Goal: Task Accomplishment & Management: Manage account settings

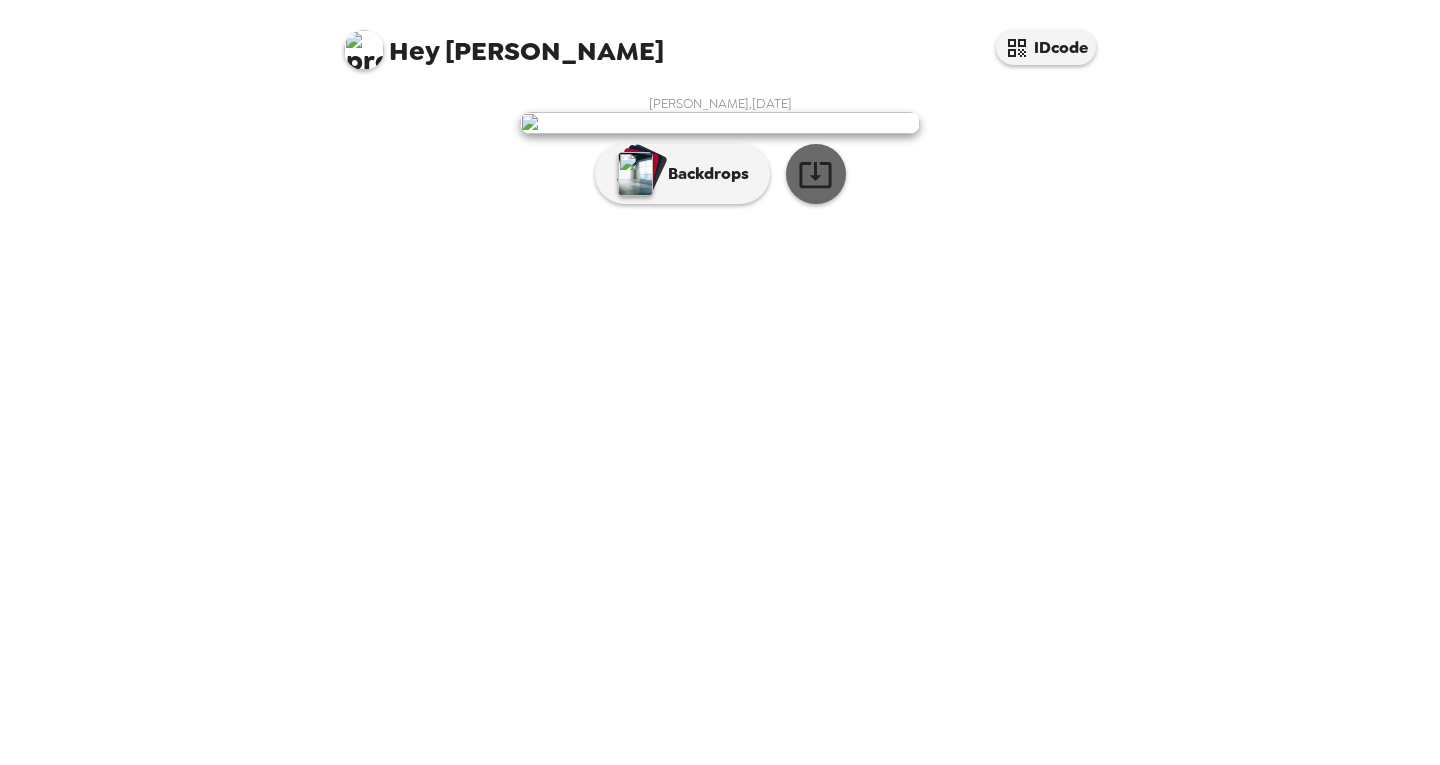
click at [809, 188] on icon "button" at bounding box center [815, 175] width 32 height 26
click at [1347, 417] on div "Hey [PERSON_NAME] IDcode [PERSON_NAME] , [DATE] Backdrops" at bounding box center [720, 382] width 1440 height 765
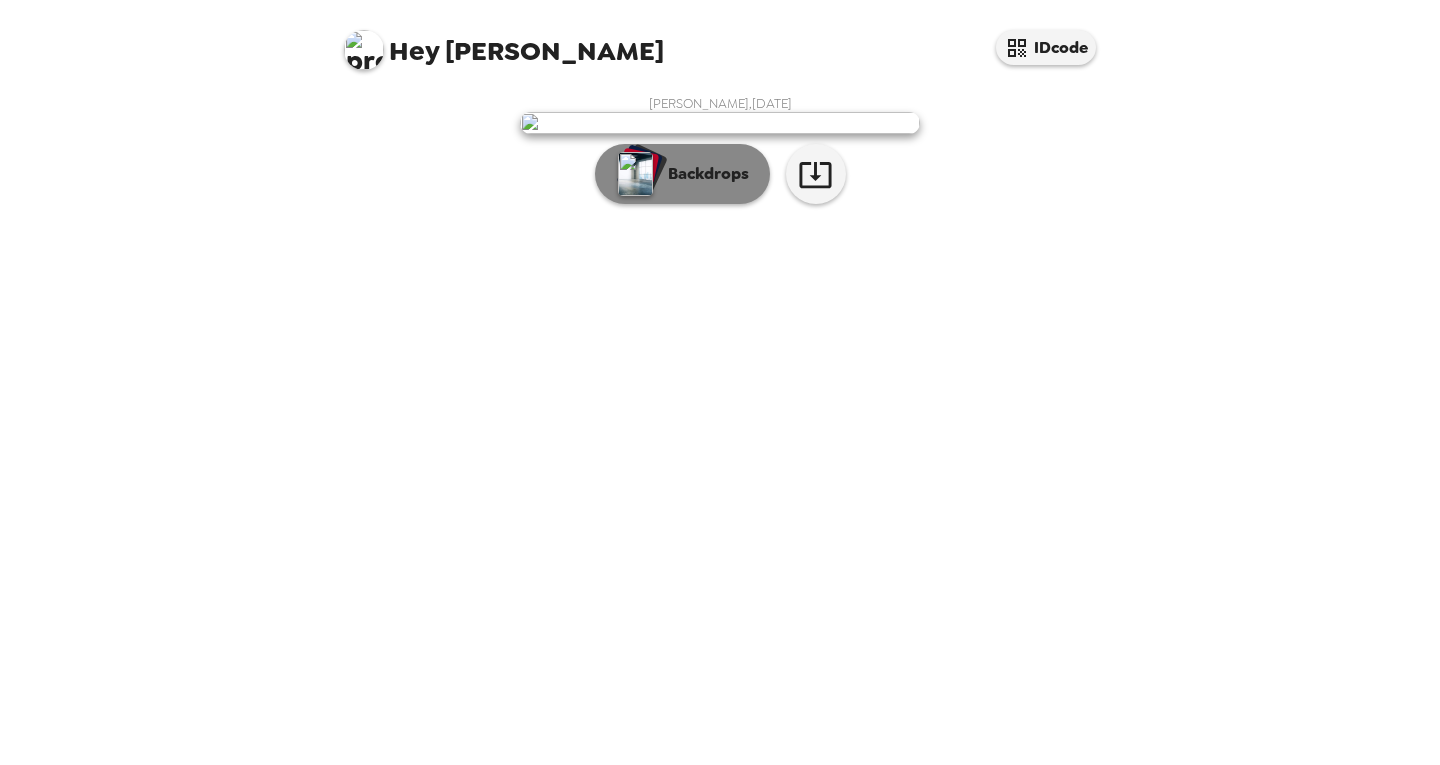
click at [712, 186] on p "Backdrops" at bounding box center [703, 174] width 91 height 24
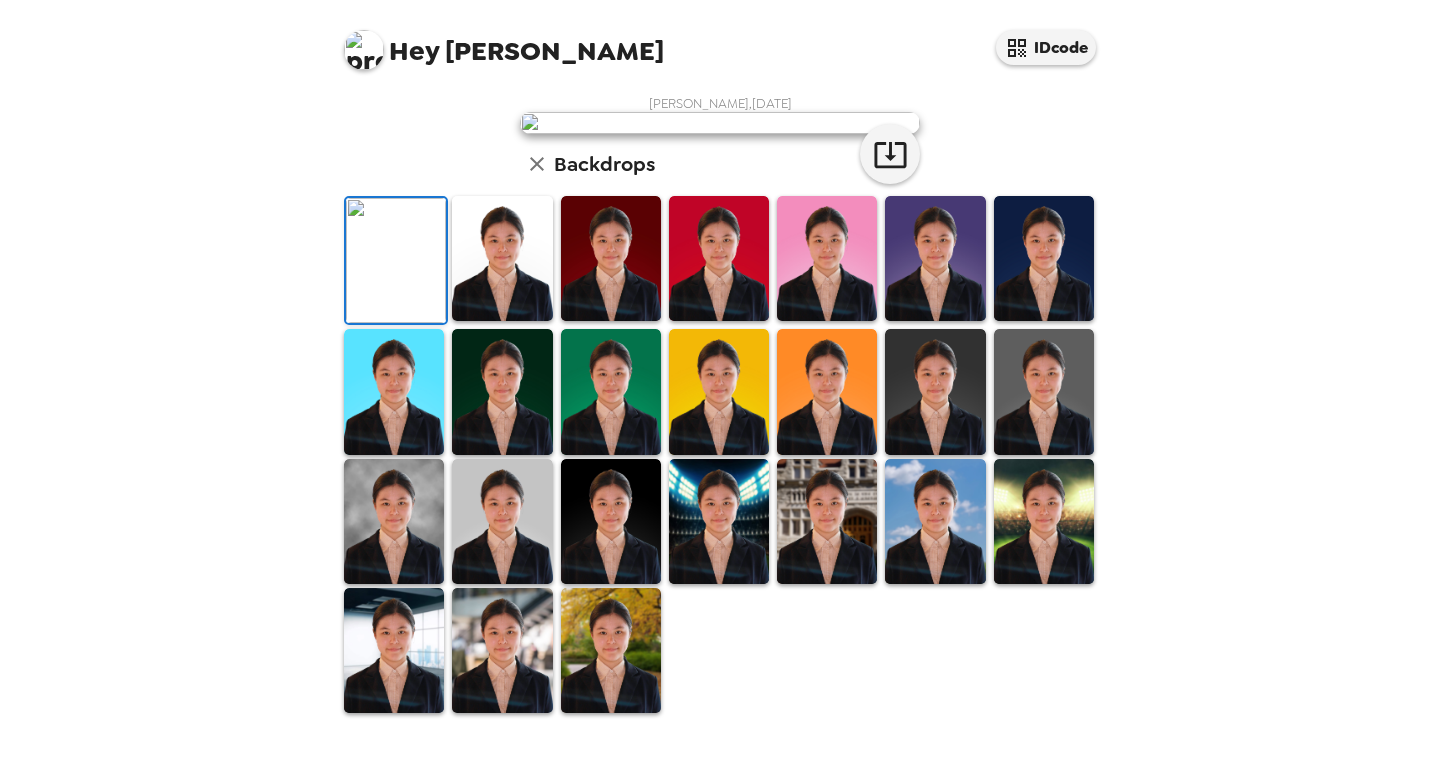
scroll to position [172, 0]
click at [532, 321] on img at bounding box center [502, 258] width 100 height 125
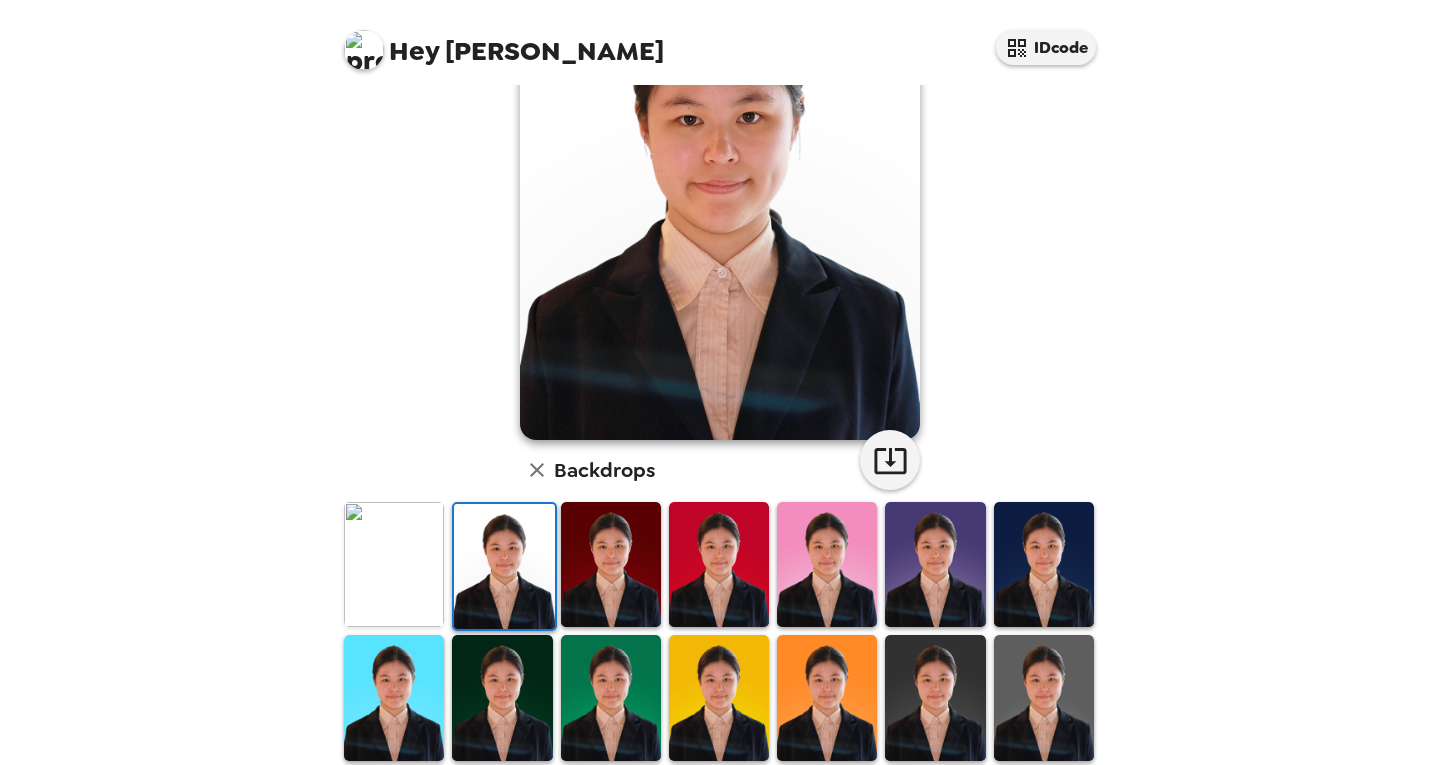
click at [615, 571] on img at bounding box center [611, 564] width 100 height 125
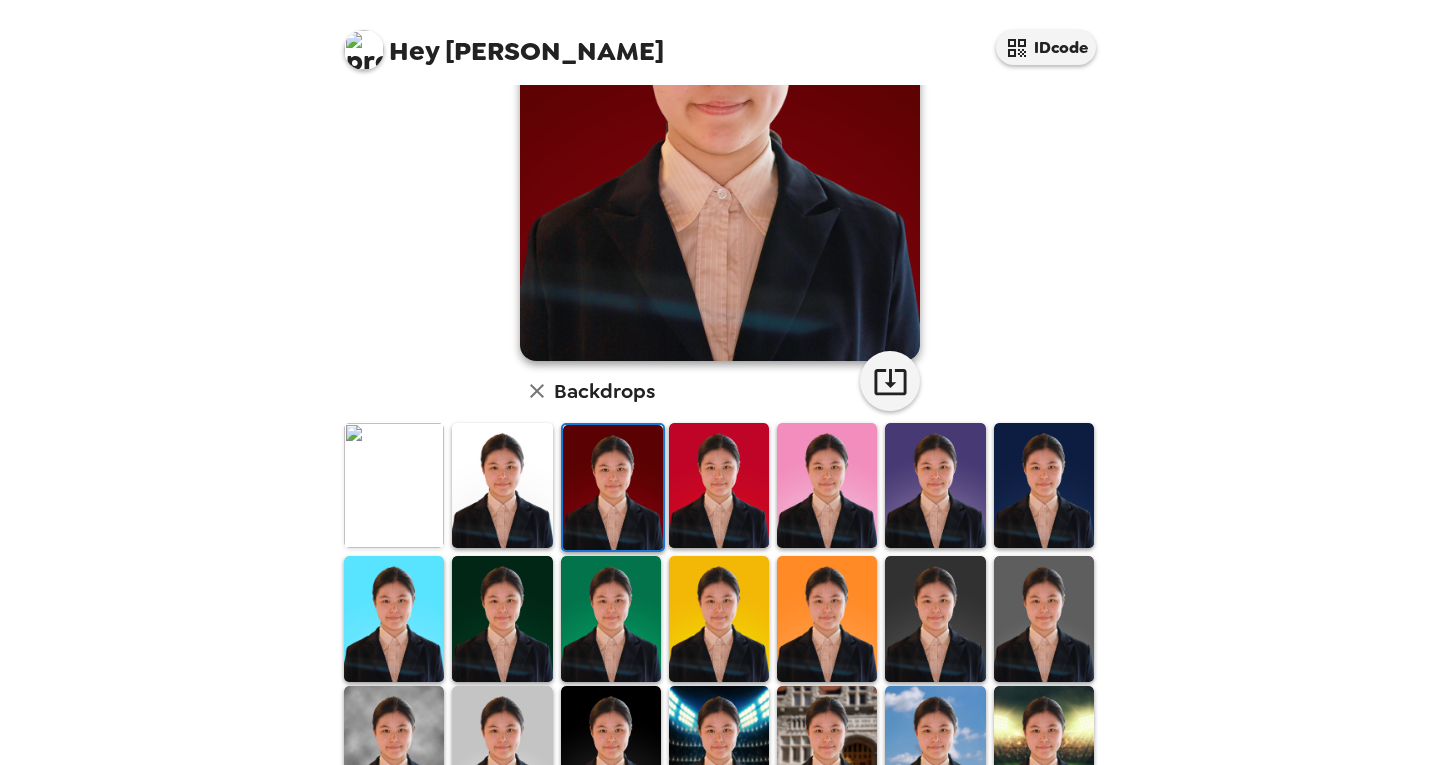
scroll to position [243, 0]
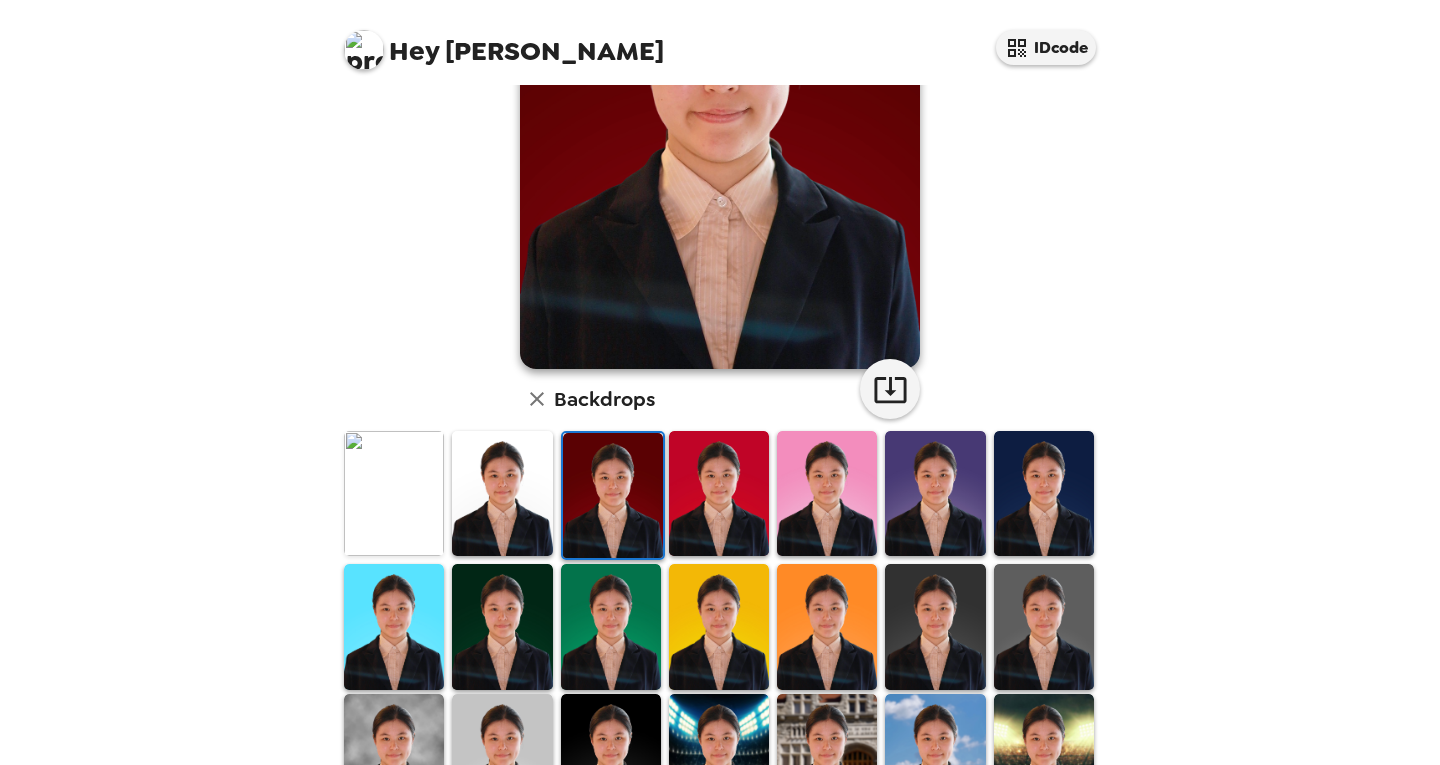
click at [498, 495] on img at bounding box center [502, 493] width 100 height 125
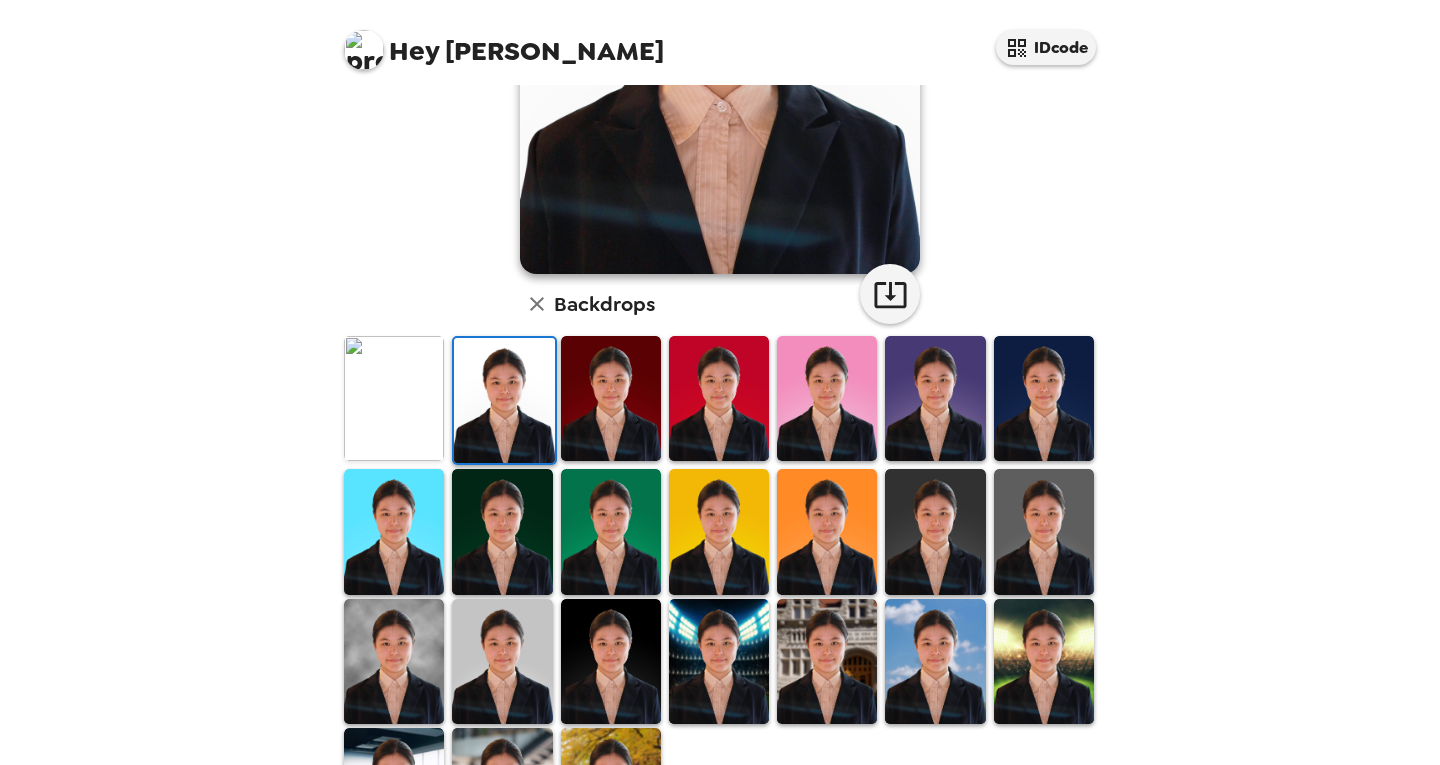
scroll to position [339, 0]
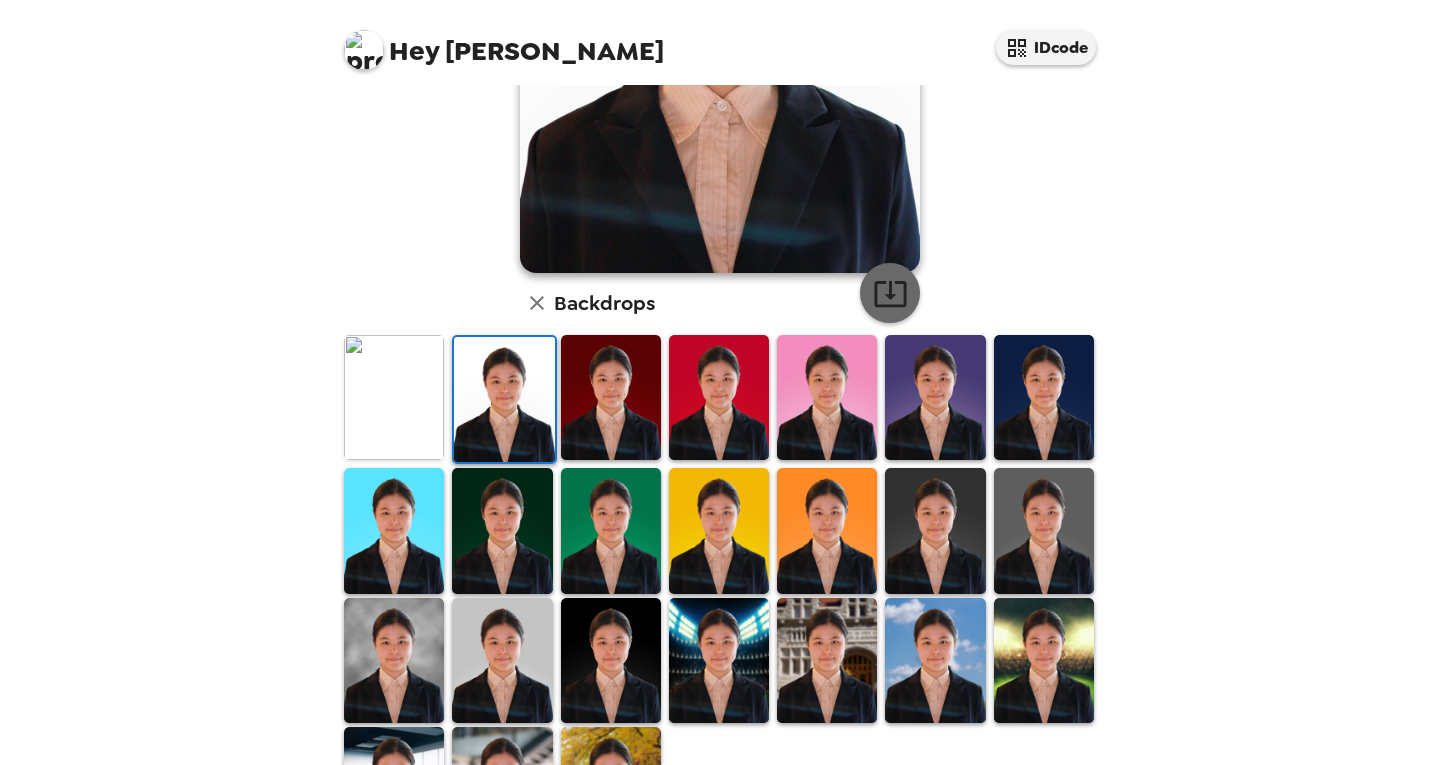
click at [882, 289] on icon "button" at bounding box center [890, 294] width 32 height 26
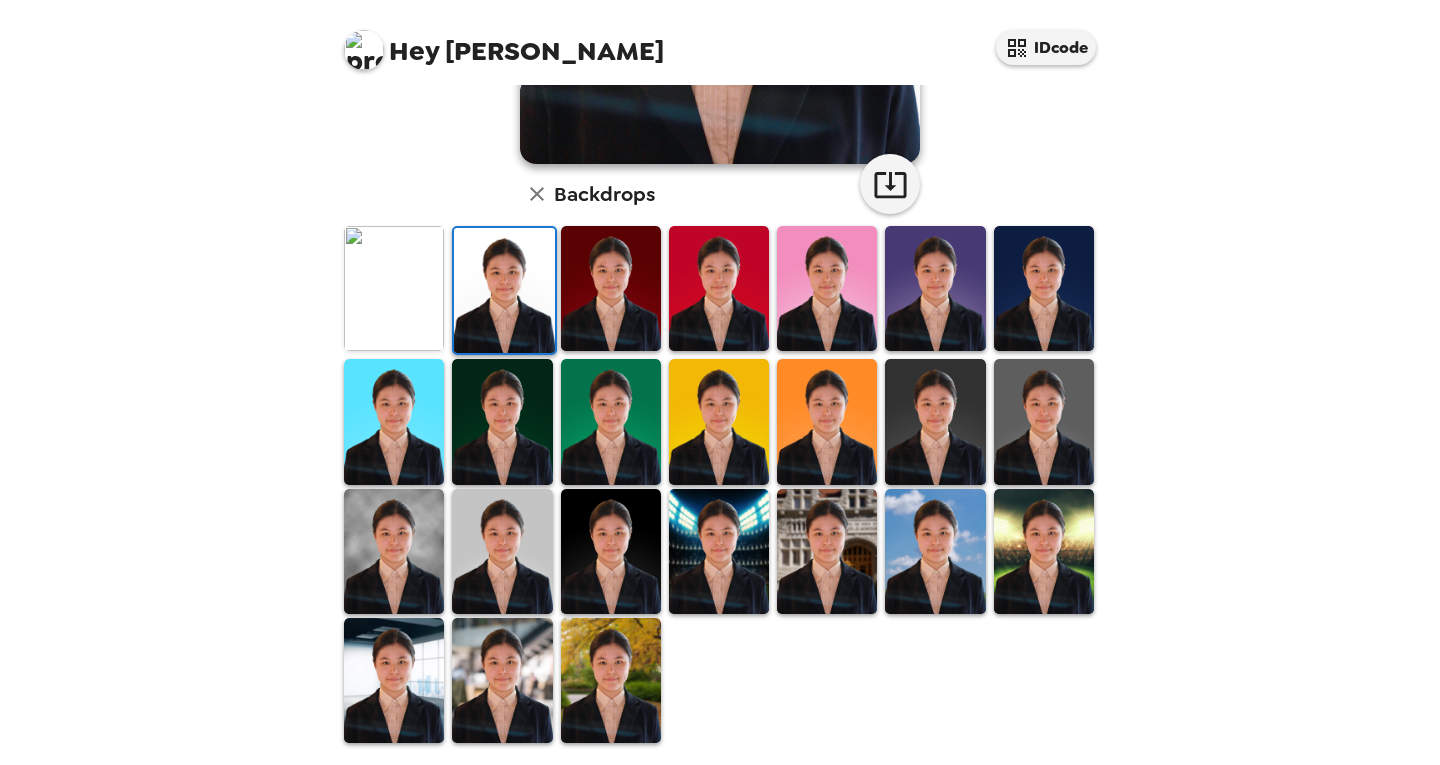
click at [391, 633] on img at bounding box center [394, 680] width 100 height 125
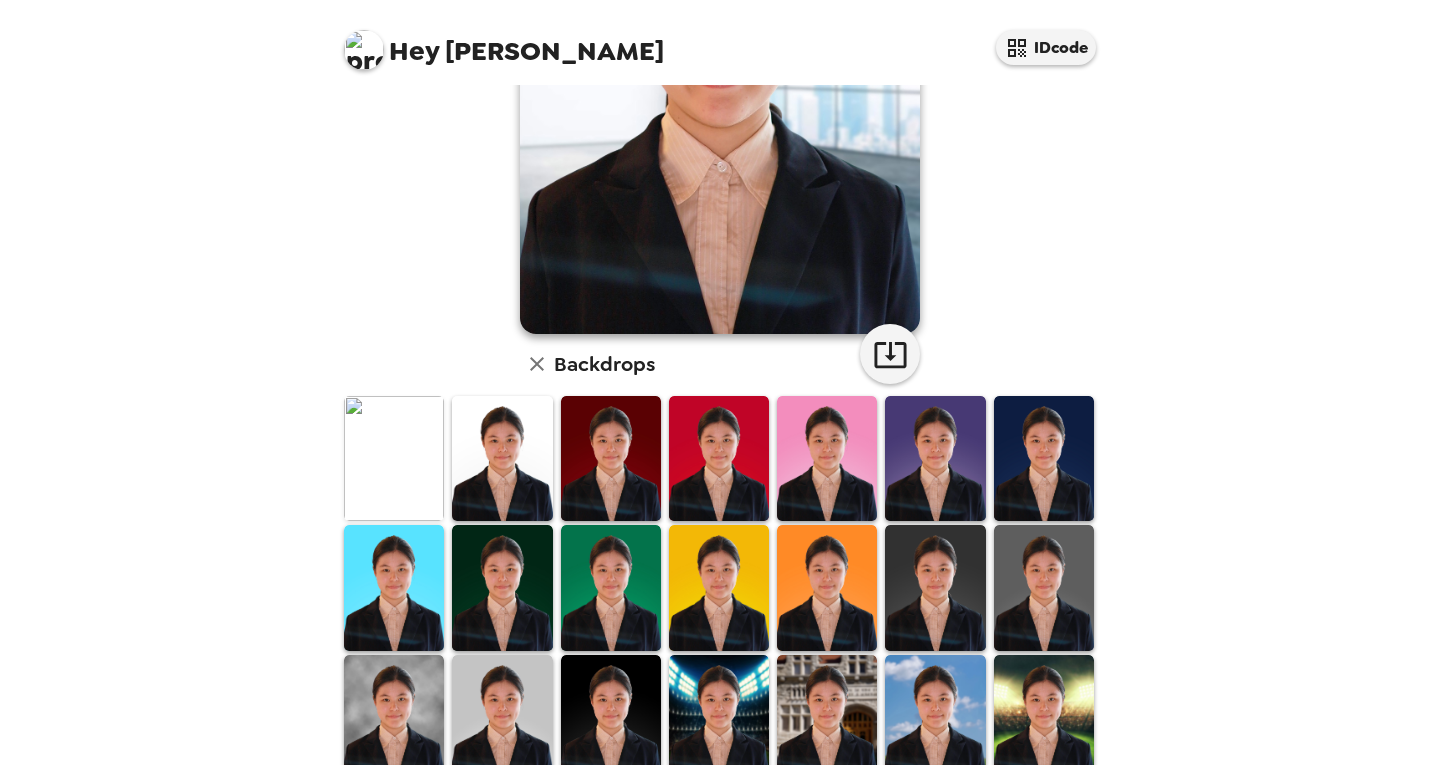
scroll to position [279, 0]
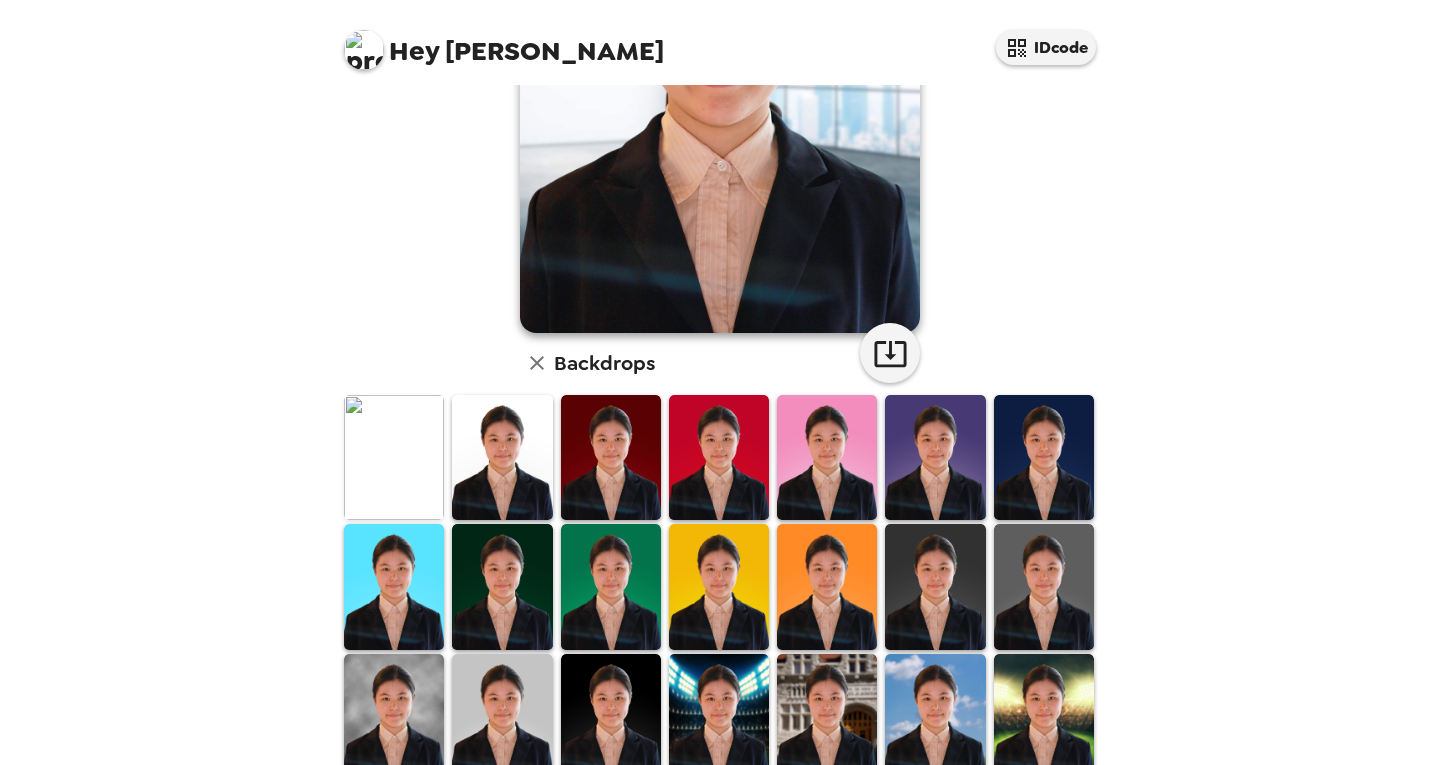
click at [383, 482] on img at bounding box center [394, 457] width 100 height 125
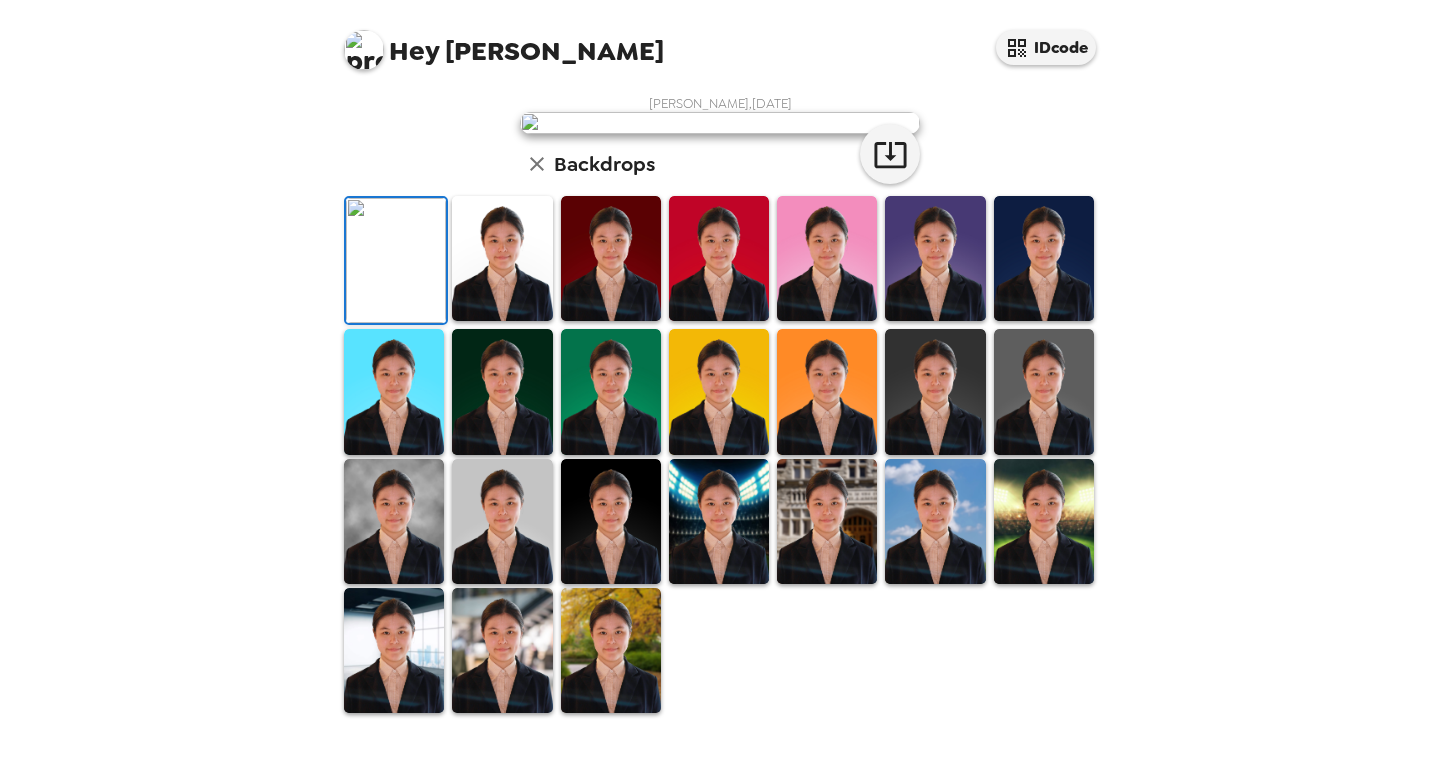
scroll to position [304, 0]
click at [483, 321] on img at bounding box center [502, 258] width 100 height 125
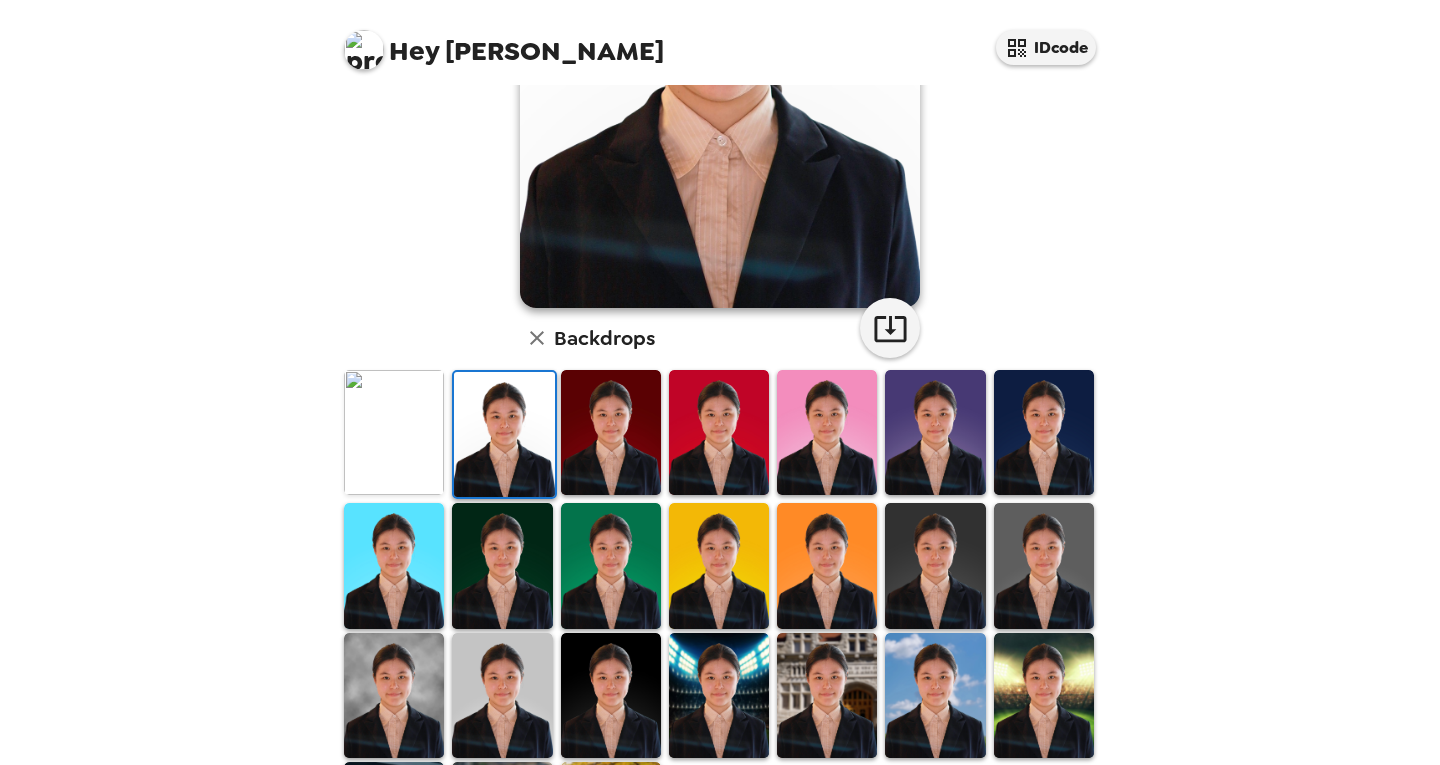
click at [629, 430] on img at bounding box center [611, 432] width 100 height 125
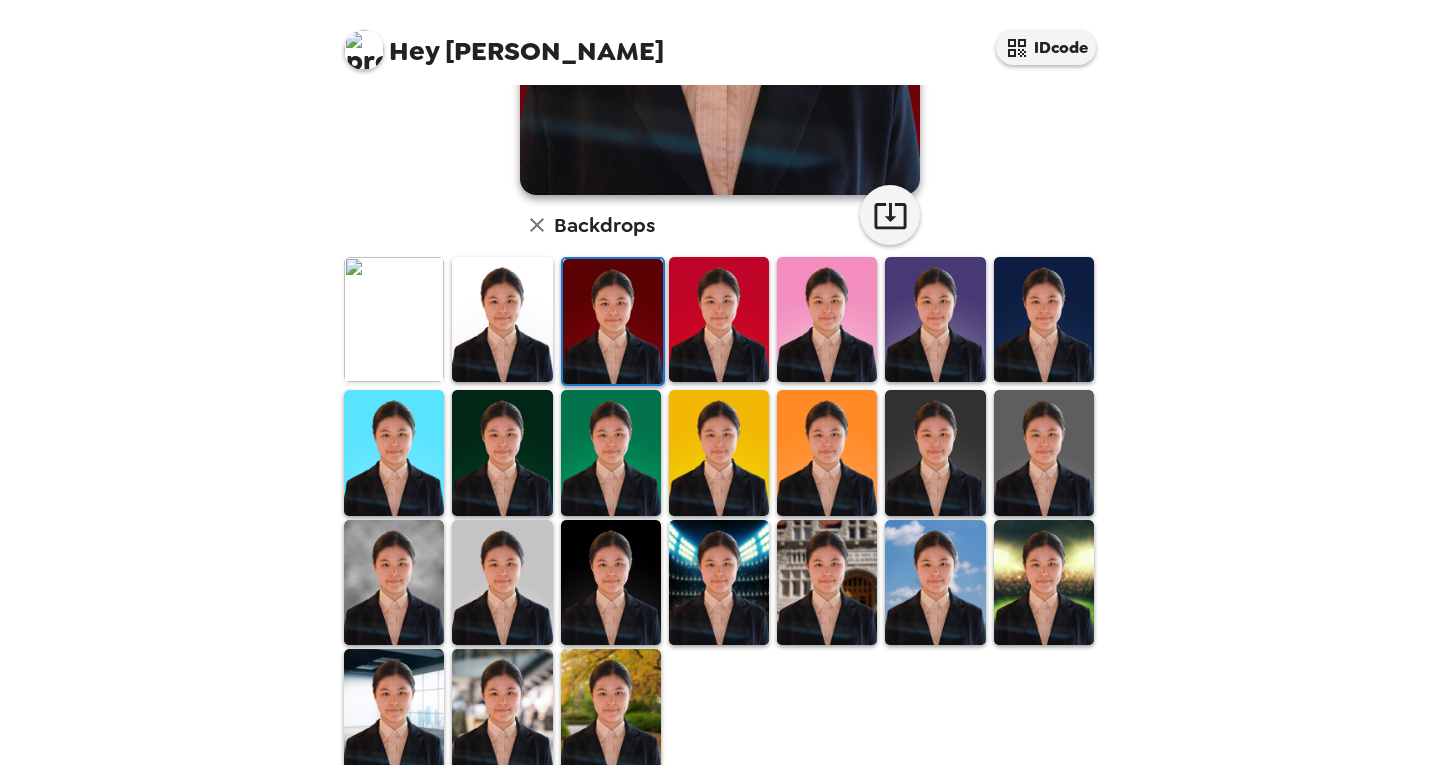
scroll to position [448, 0]
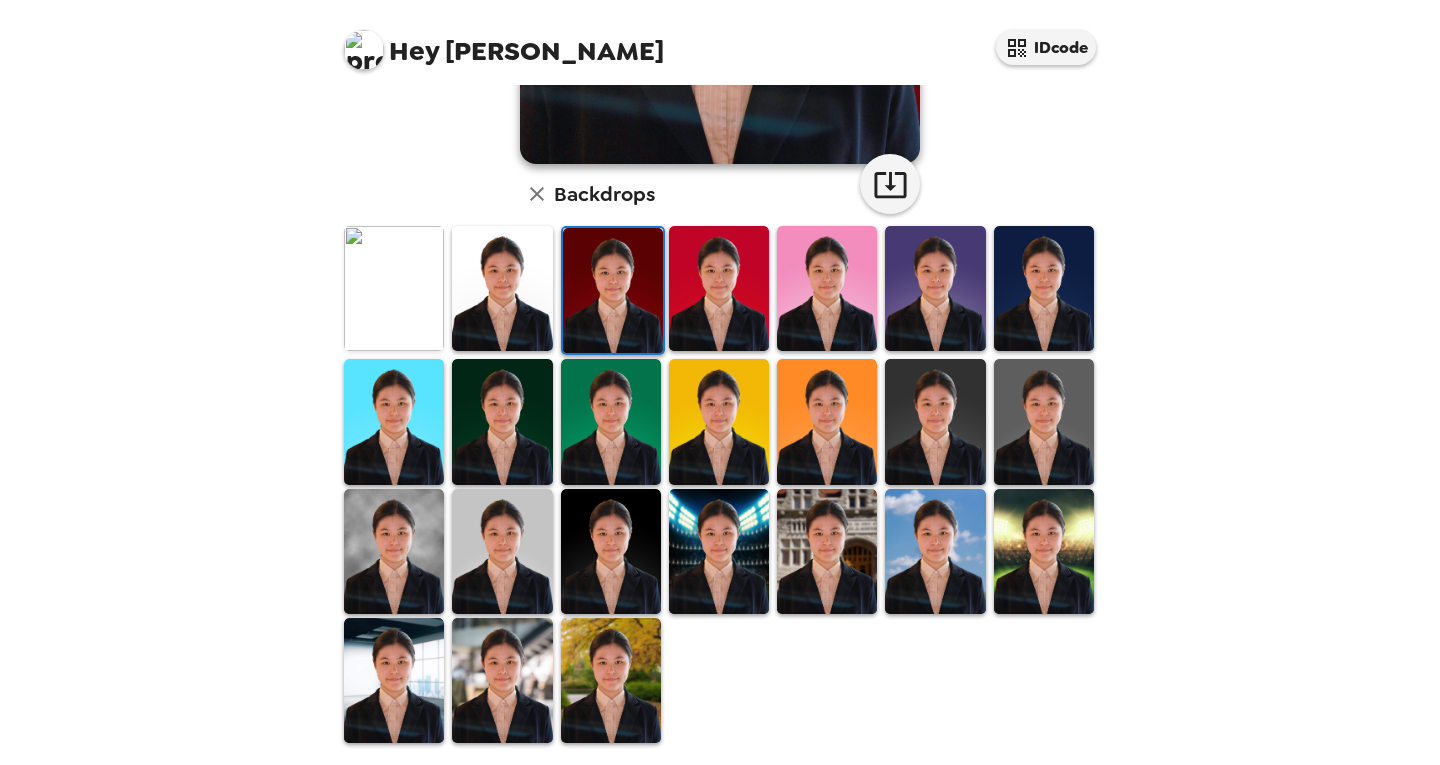
click at [723, 282] on img at bounding box center [719, 288] width 100 height 125
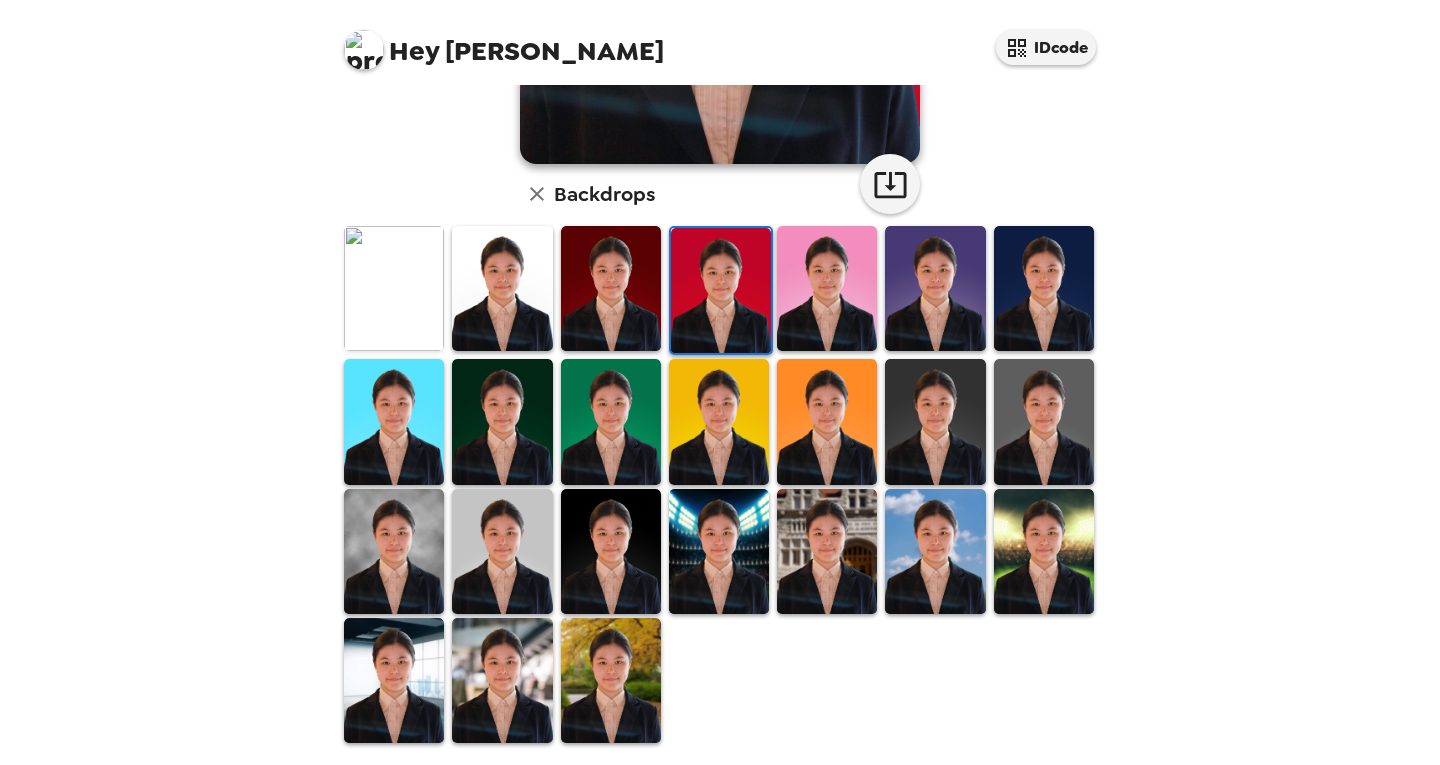
click at [1010, 259] on img at bounding box center [1044, 288] width 100 height 125
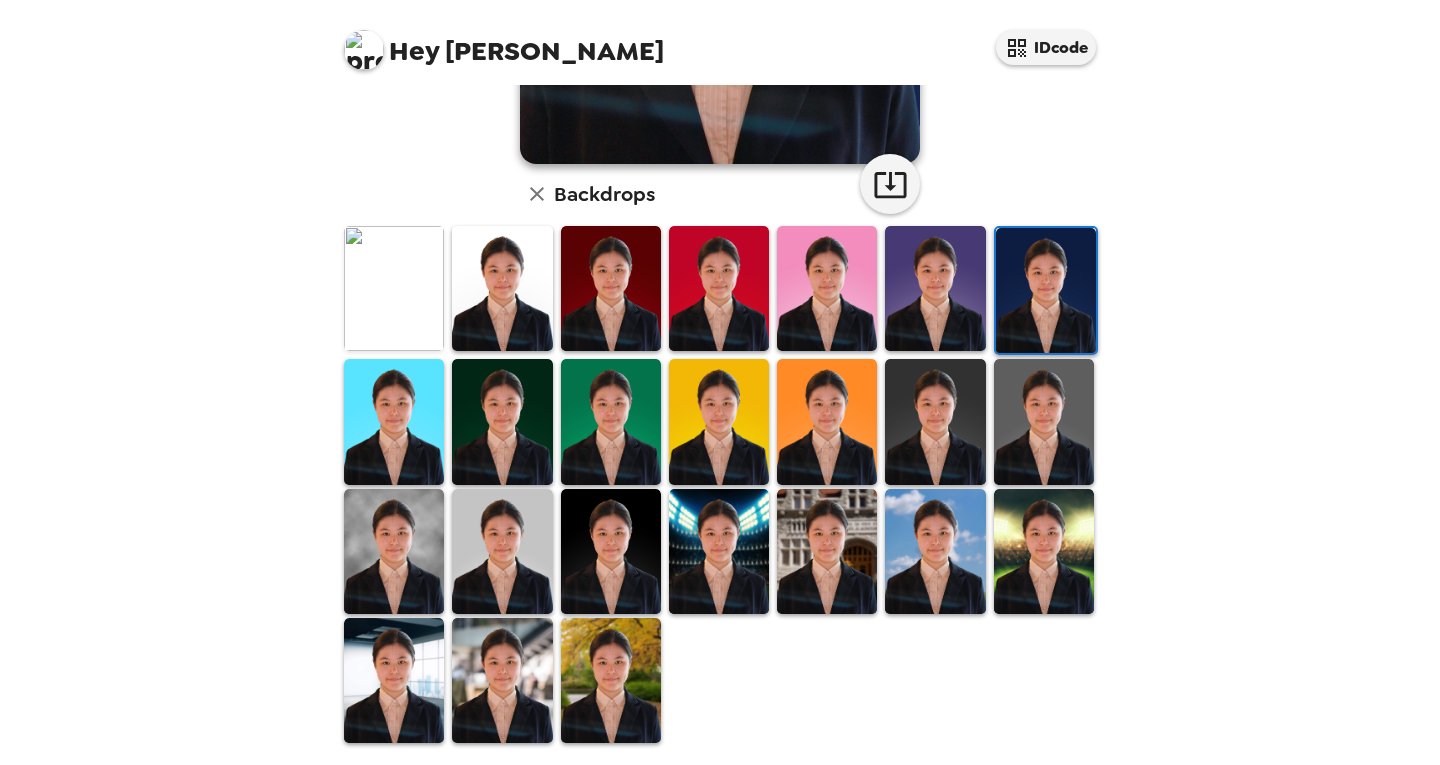
click at [952, 414] on img at bounding box center [935, 421] width 100 height 125
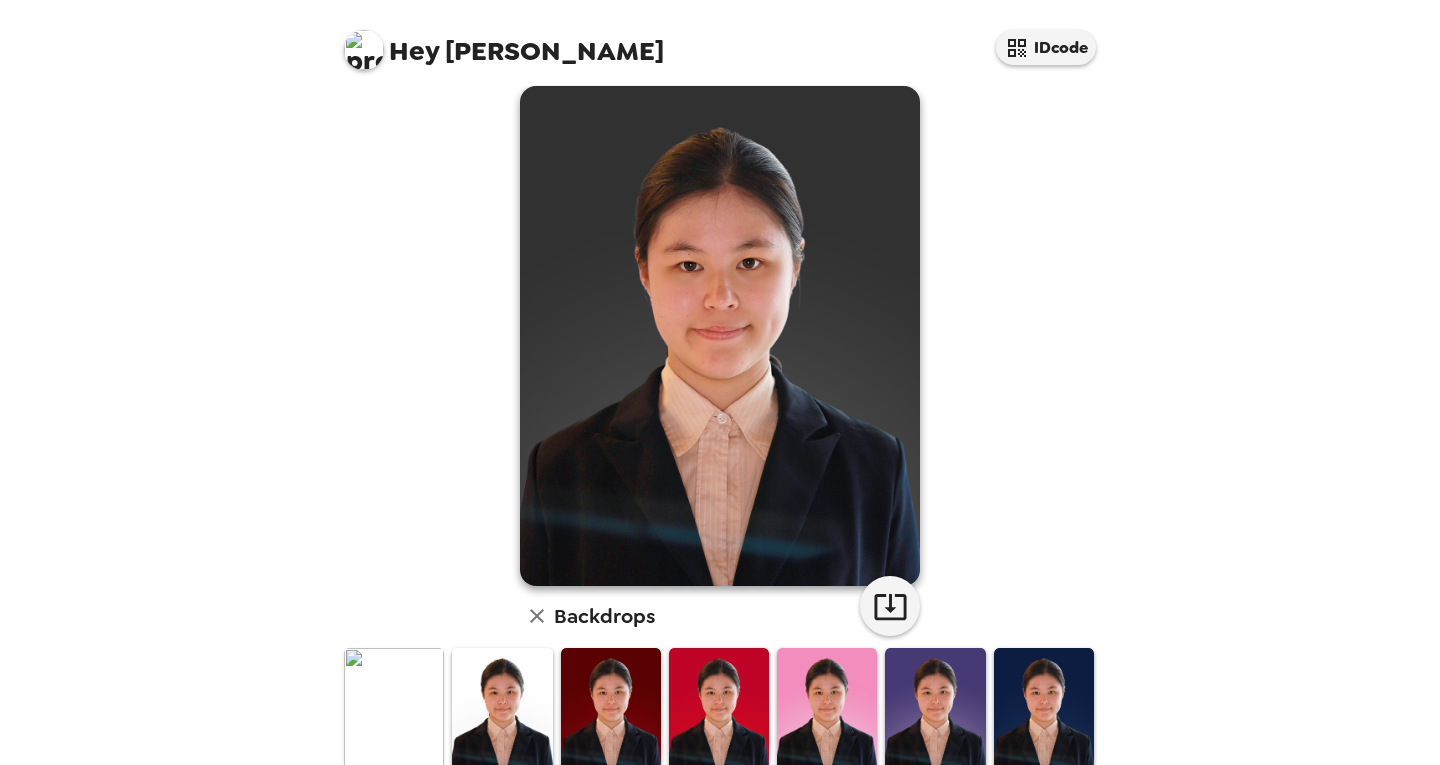
scroll to position [0, 0]
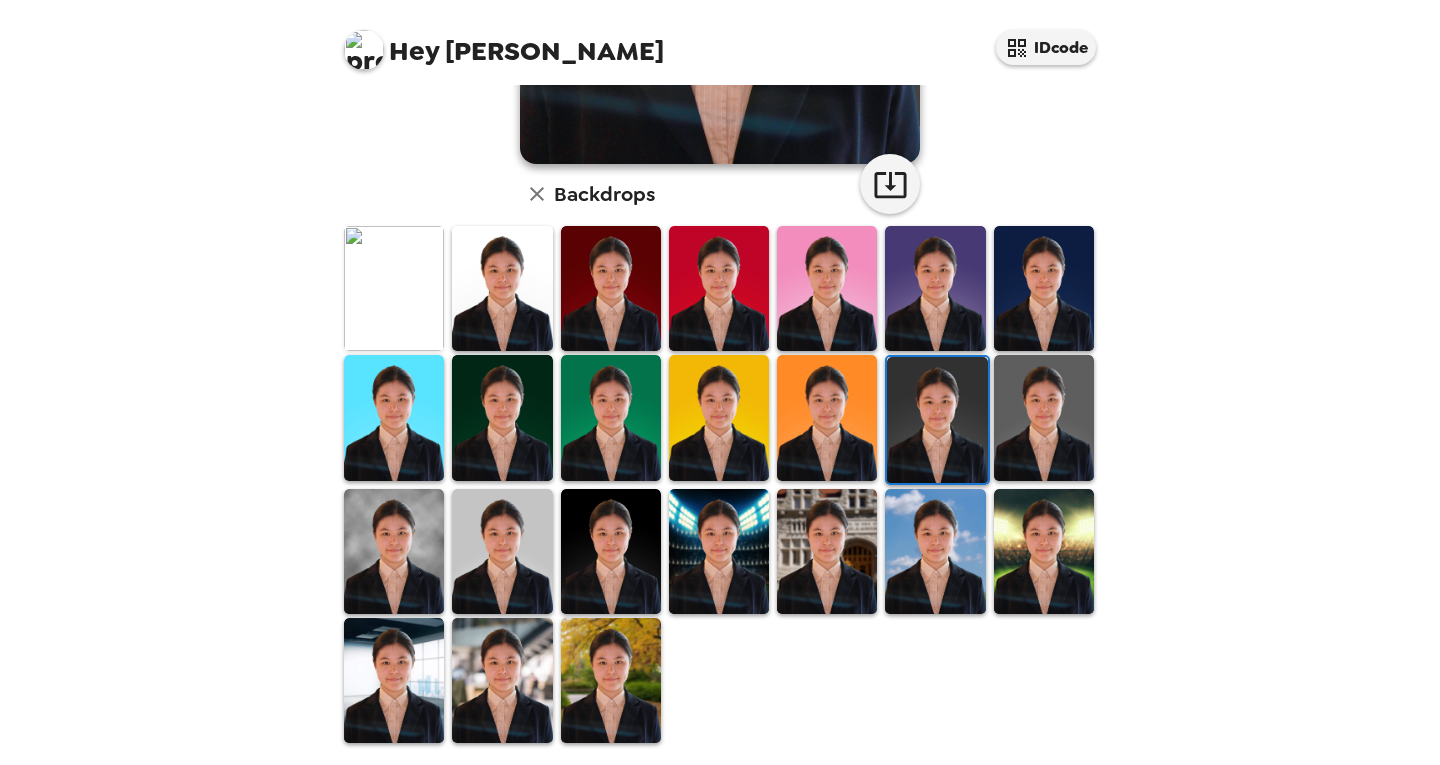
click at [1015, 422] on img at bounding box center [1044, 417] width 100 height 125
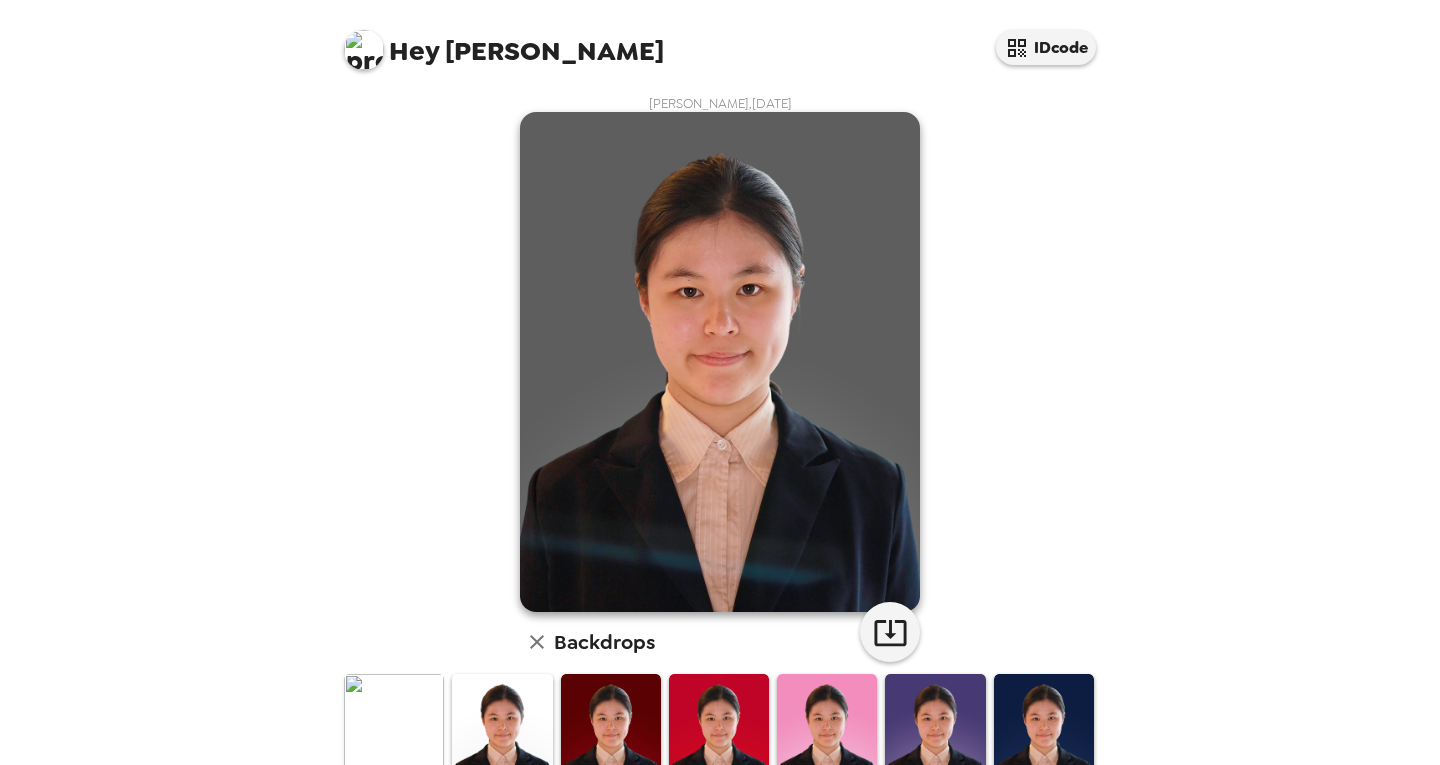
scroll to position [269, 0]
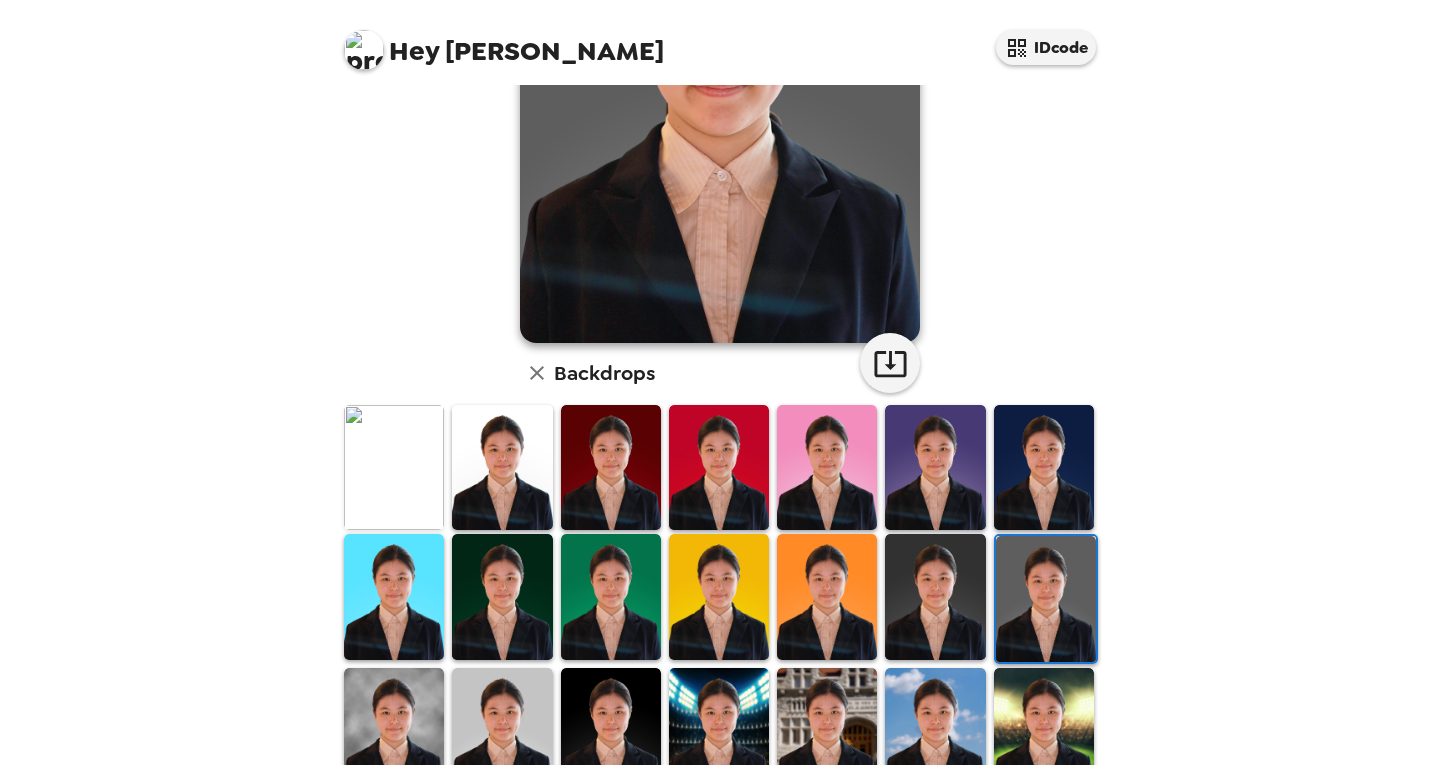
click at [961, 601] on img at bounding box center [935, 596] width 100 height 125
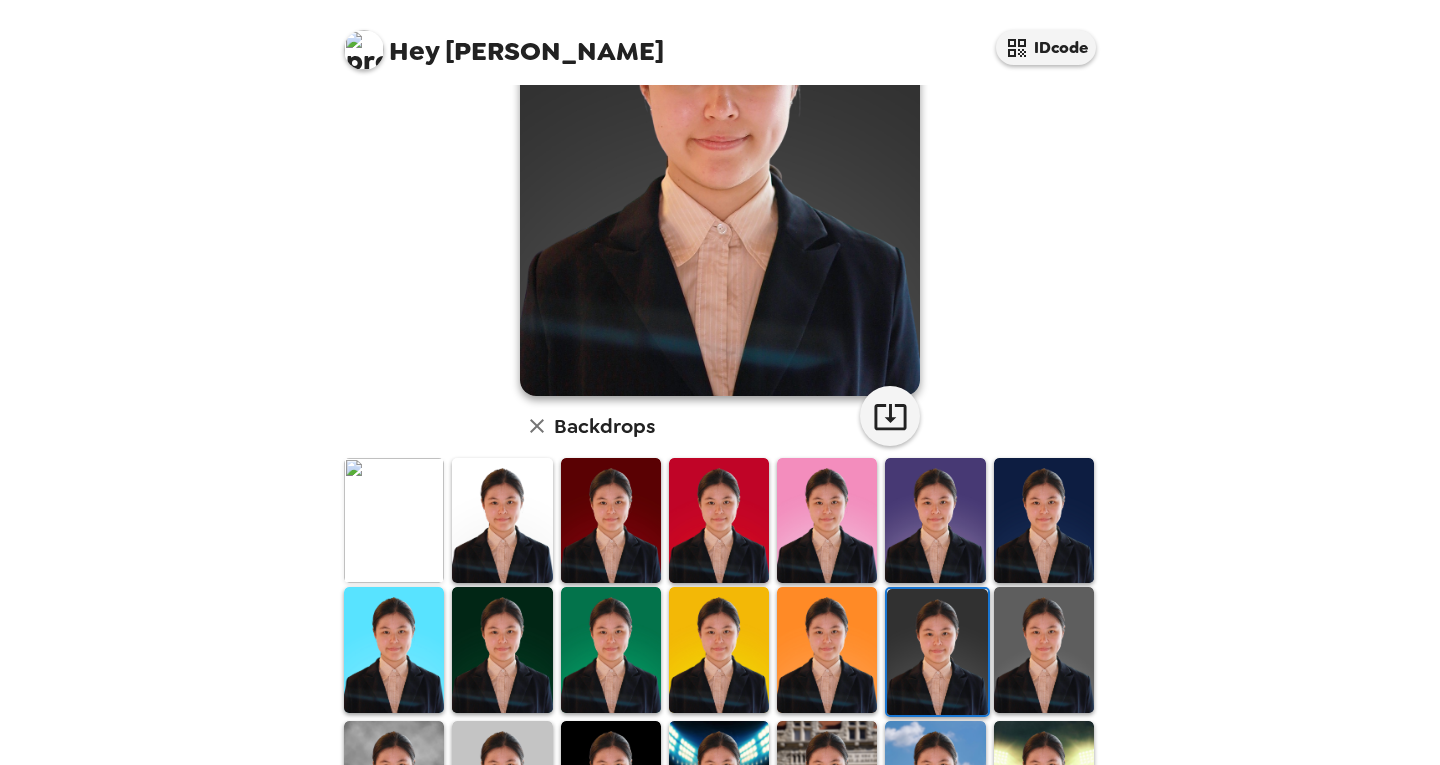
scroll to position [217, 0]
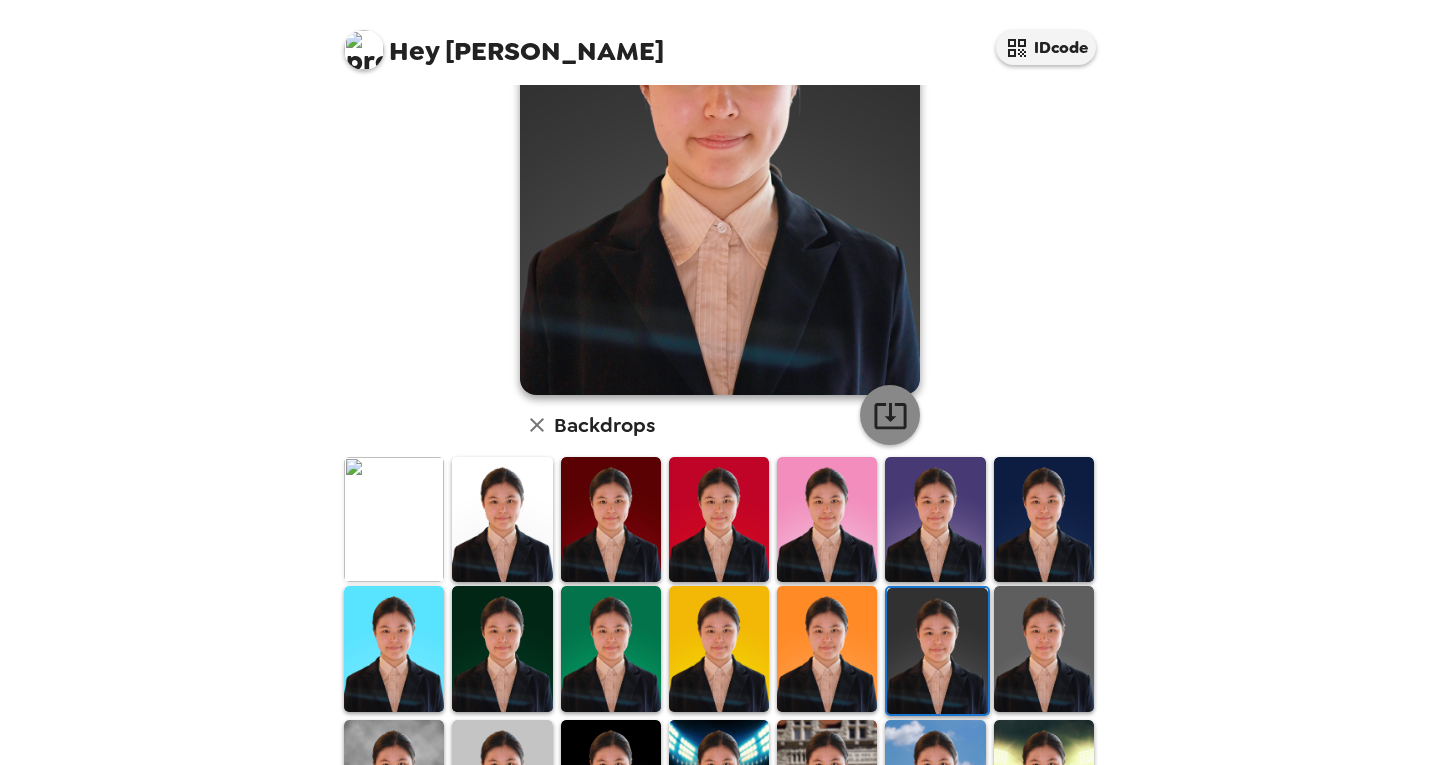
click at [873, 420] on icon "button" at bounding box center [890, 415] width 35 height 35
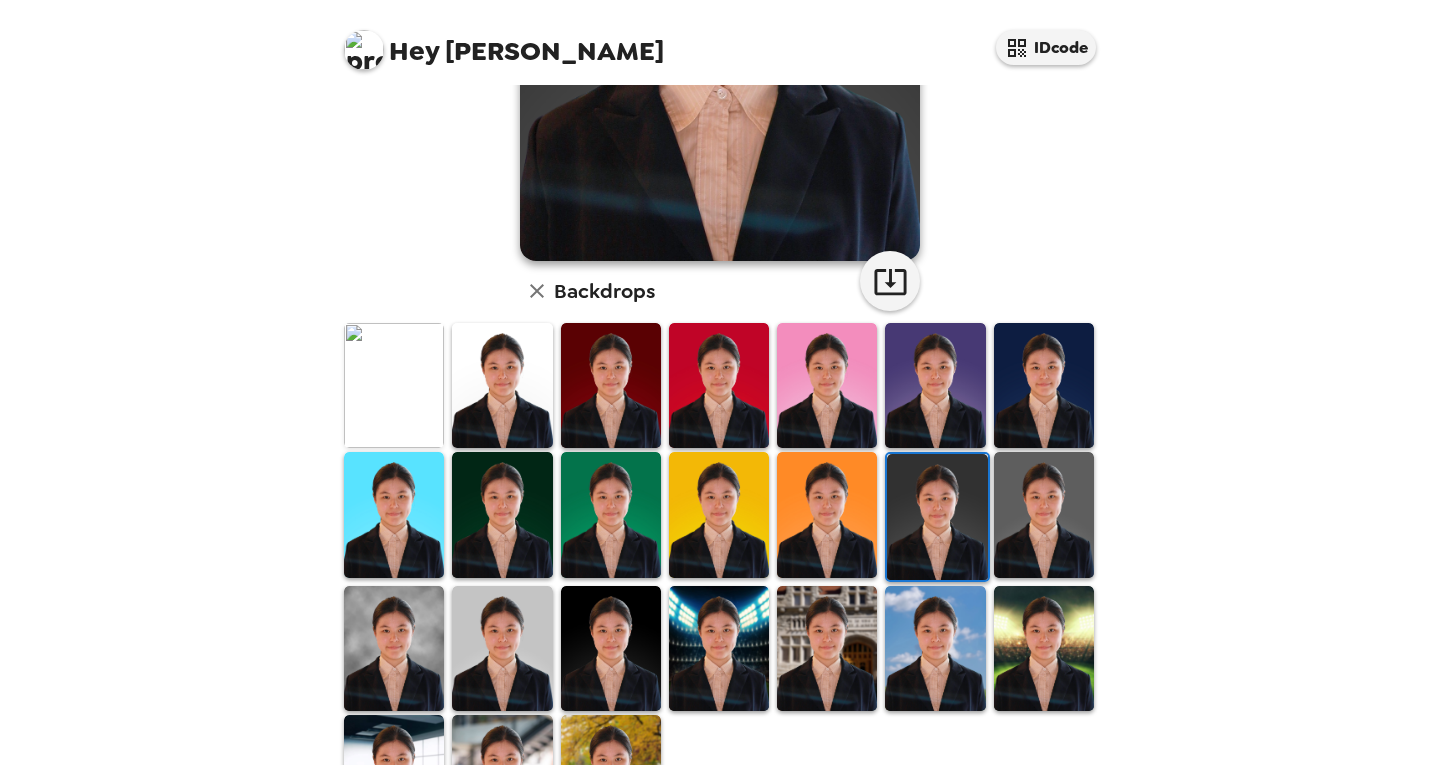
scroll to position [352, 0]
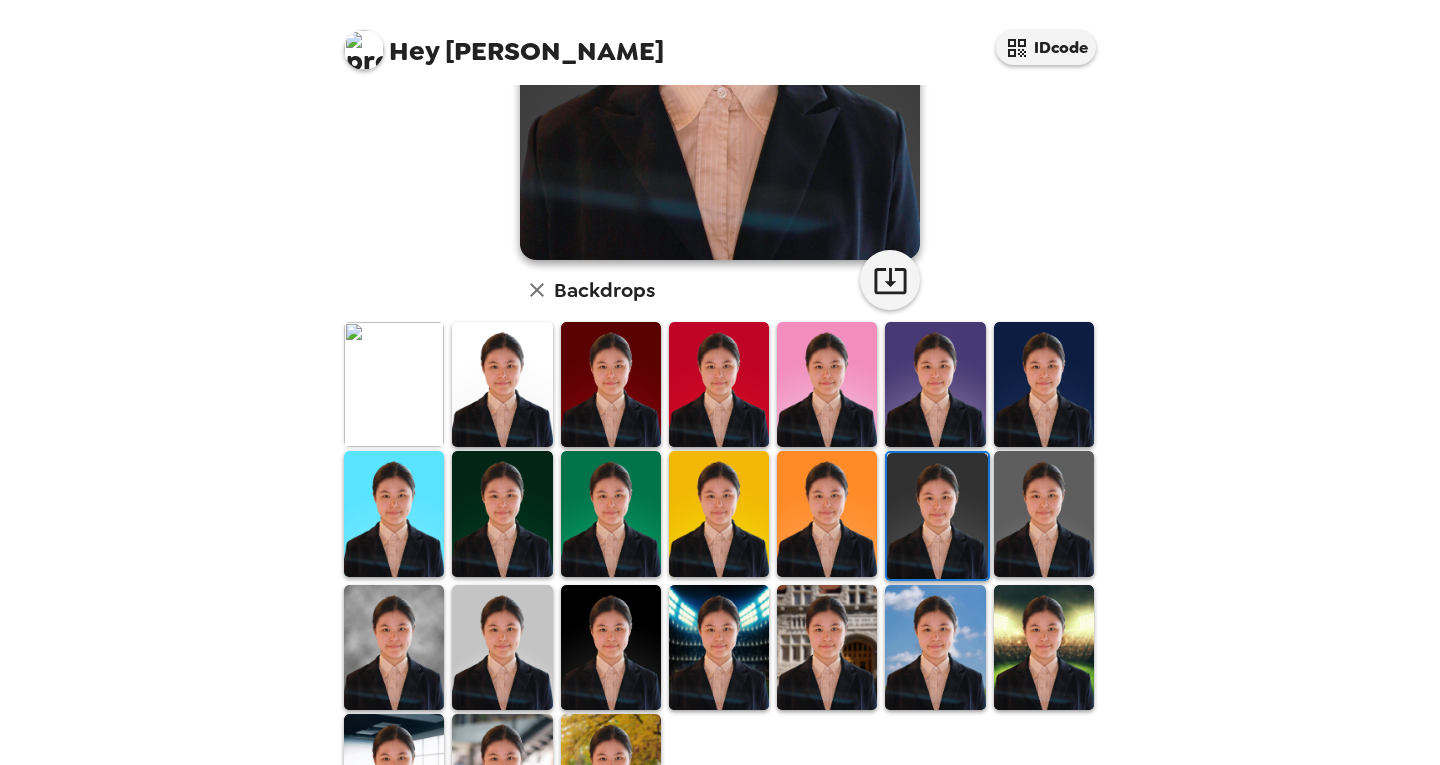
click at [974, 502] on img at bounding box center [937, 515] width 100 height 125
click at [1016, 501] on img at bounding box center [1044, 513] width 100 height 125
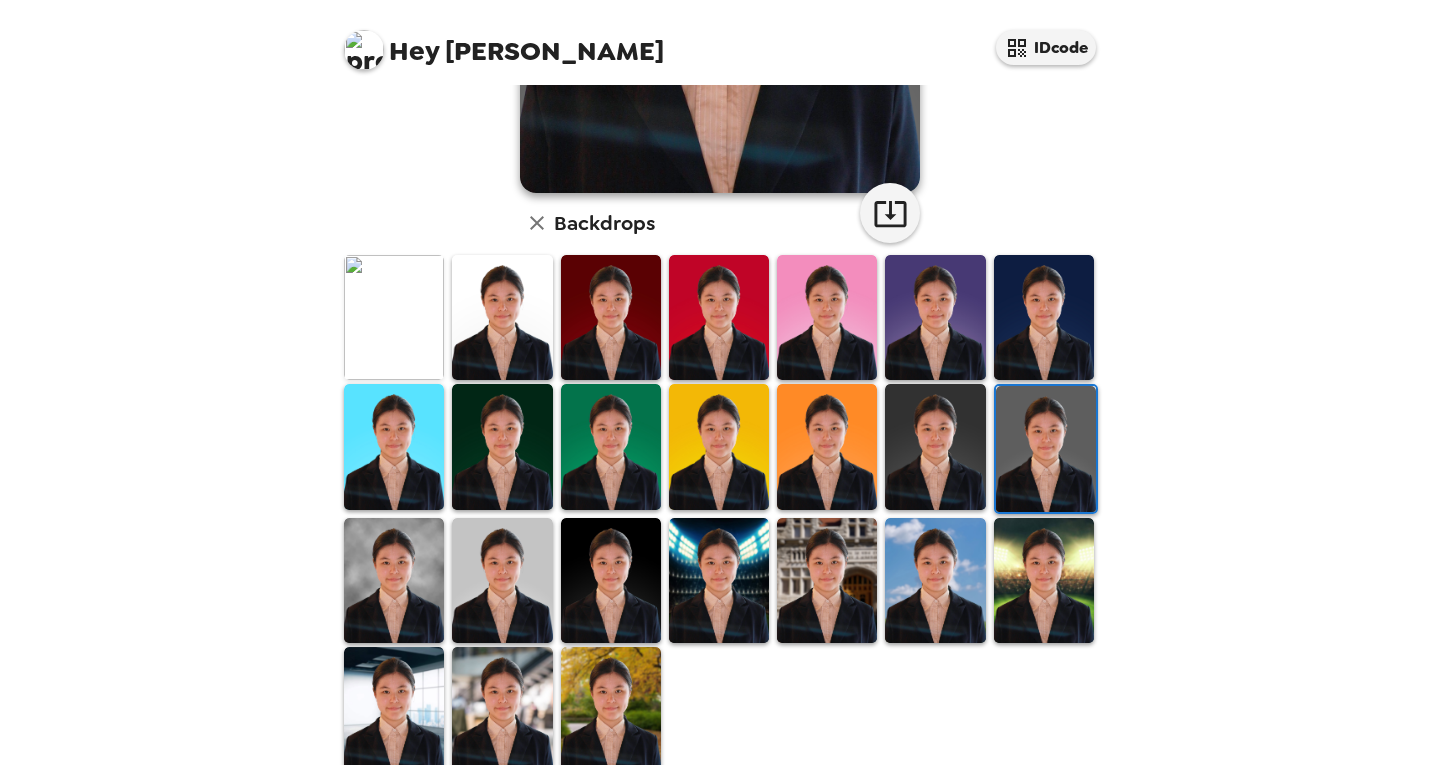
scroll to position [419, 0]
click at [893, 219] on icon "button" at bounding box center [890, 213] width 35 height 35
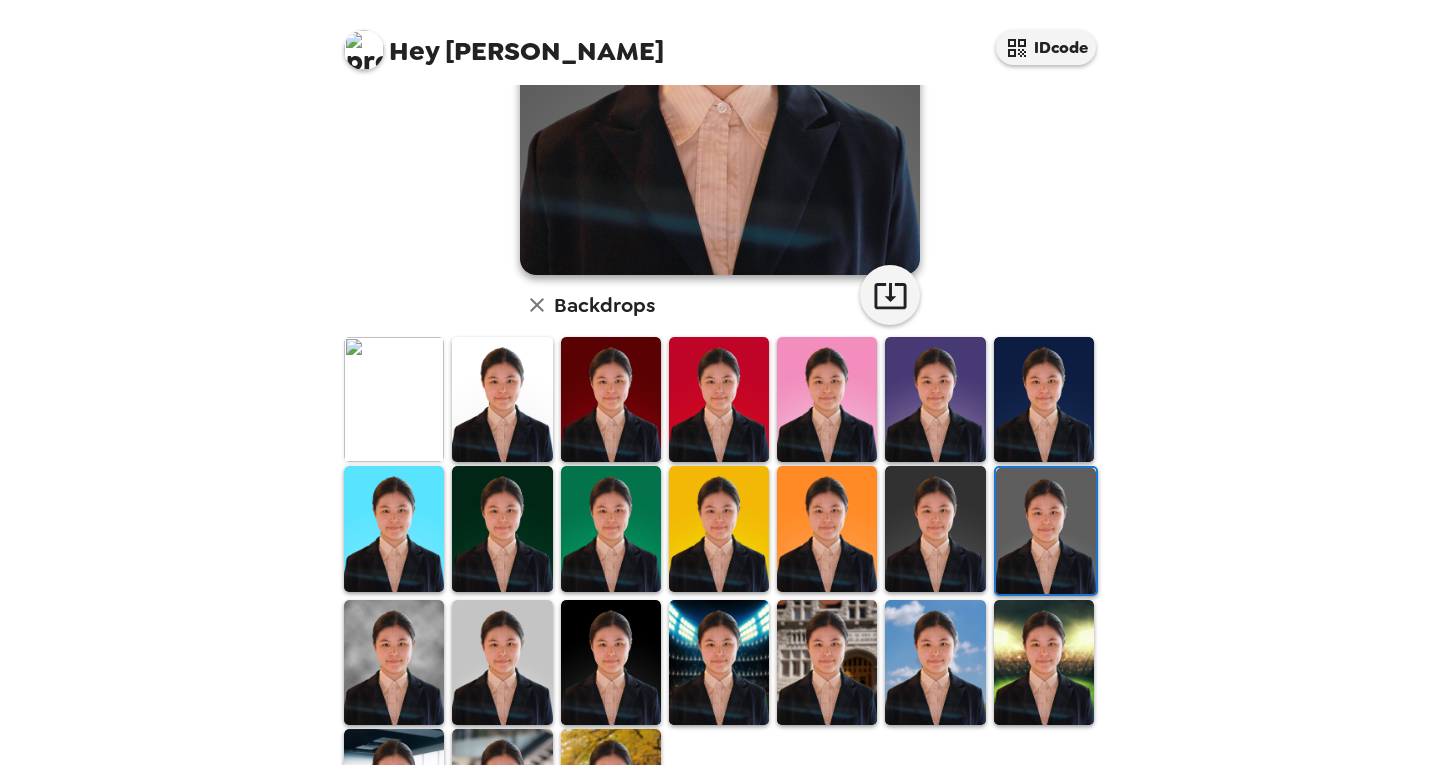
scroll to position [287, 0]
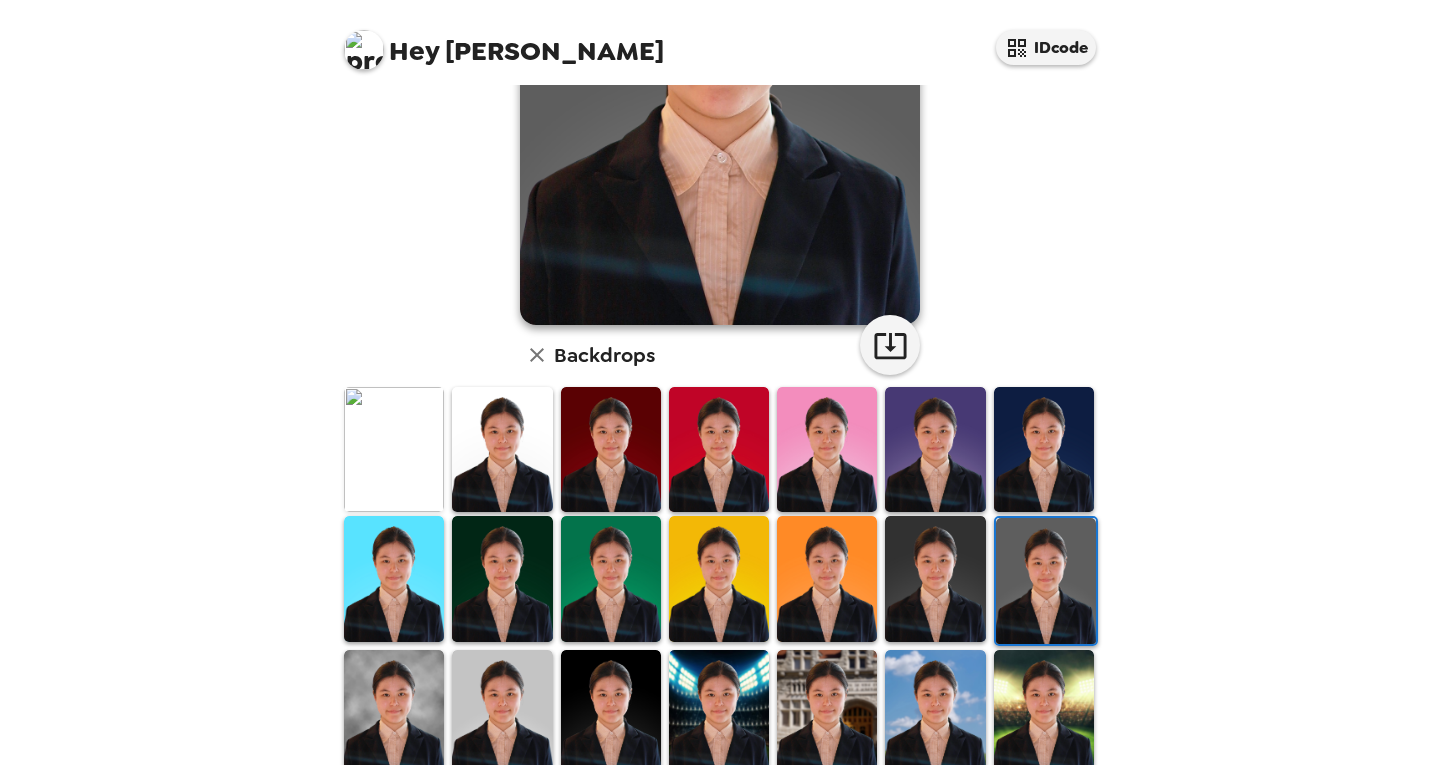
click at [997, 454] on img at bounding box center [1044, 449] width 100 height 125
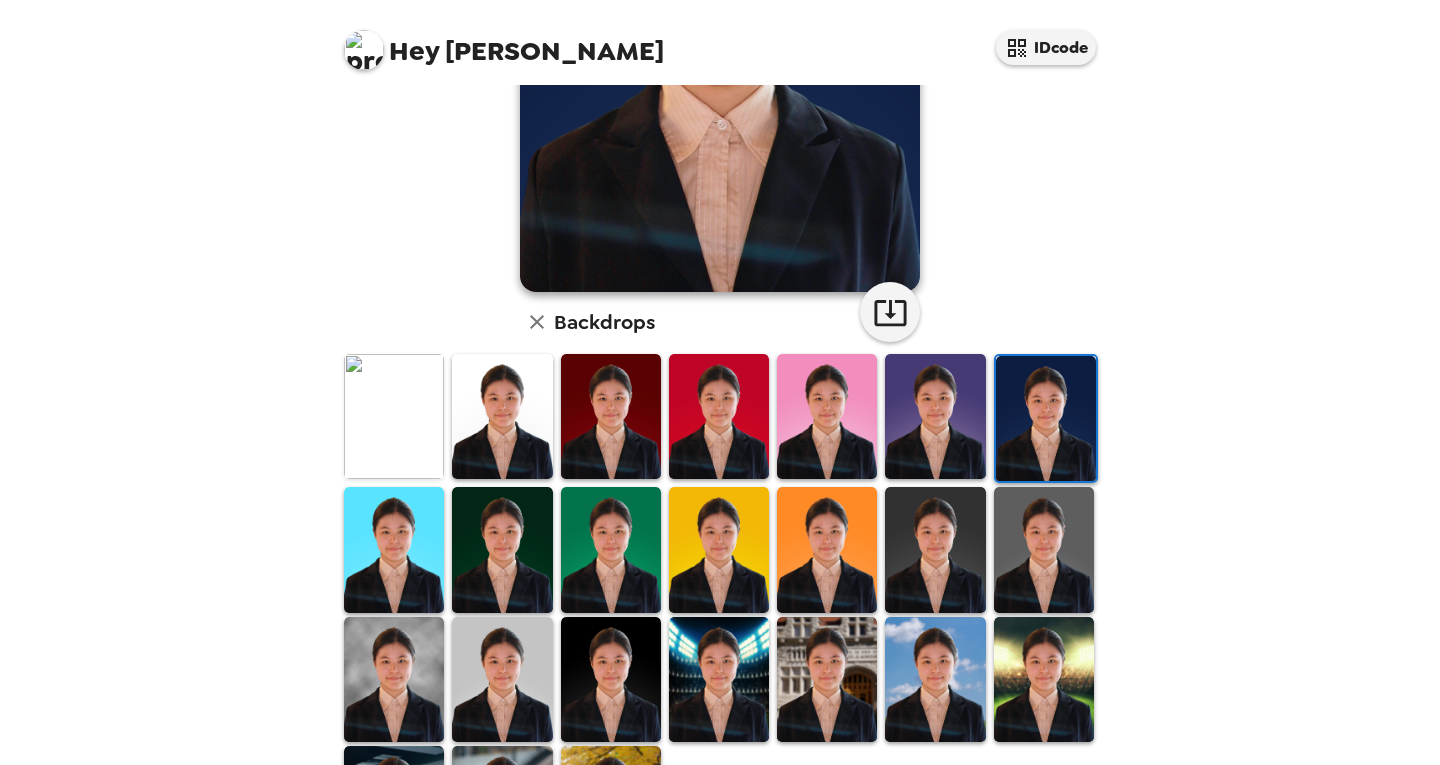
scroll to position [350, 0]
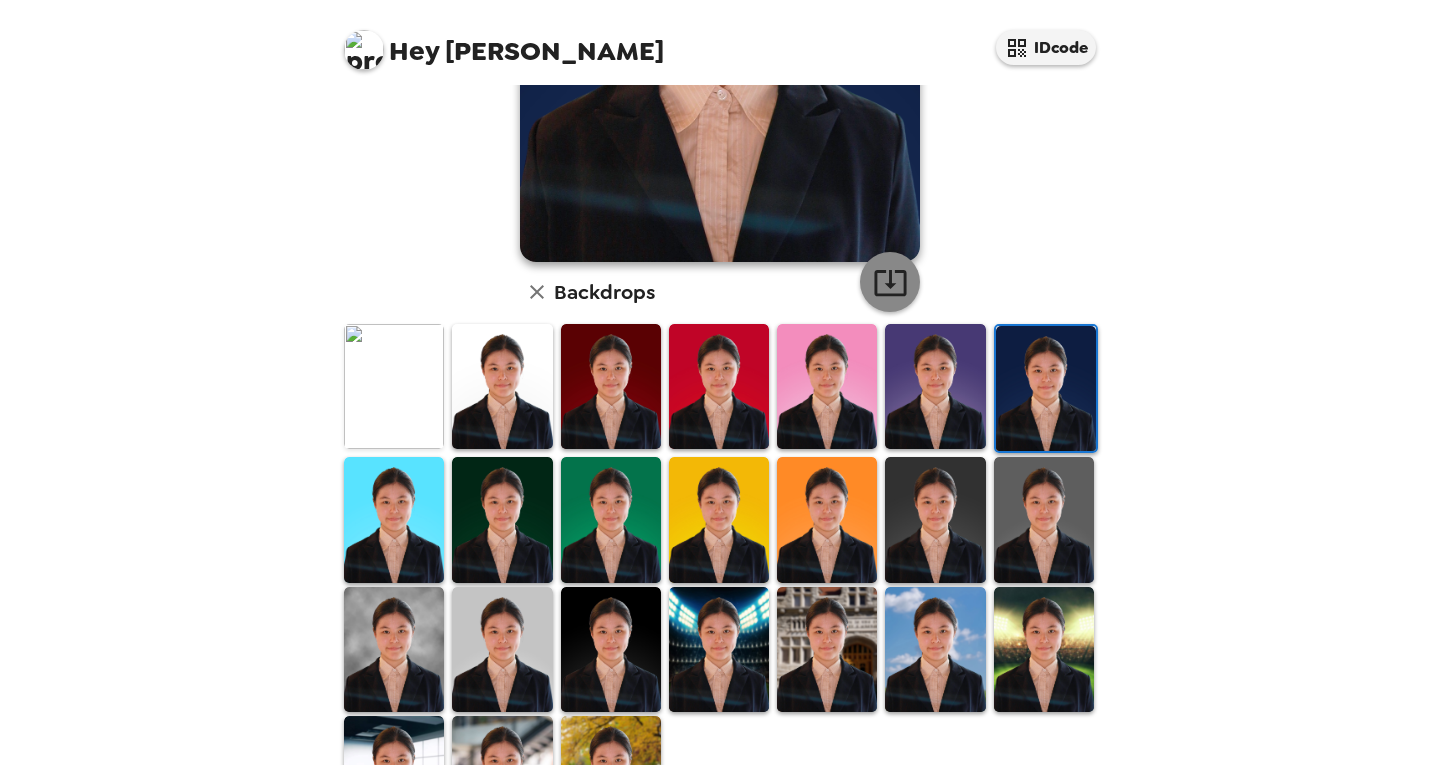
click at [890, 277] on icon "button" at bounding box center [890, 282] width 35 height 35
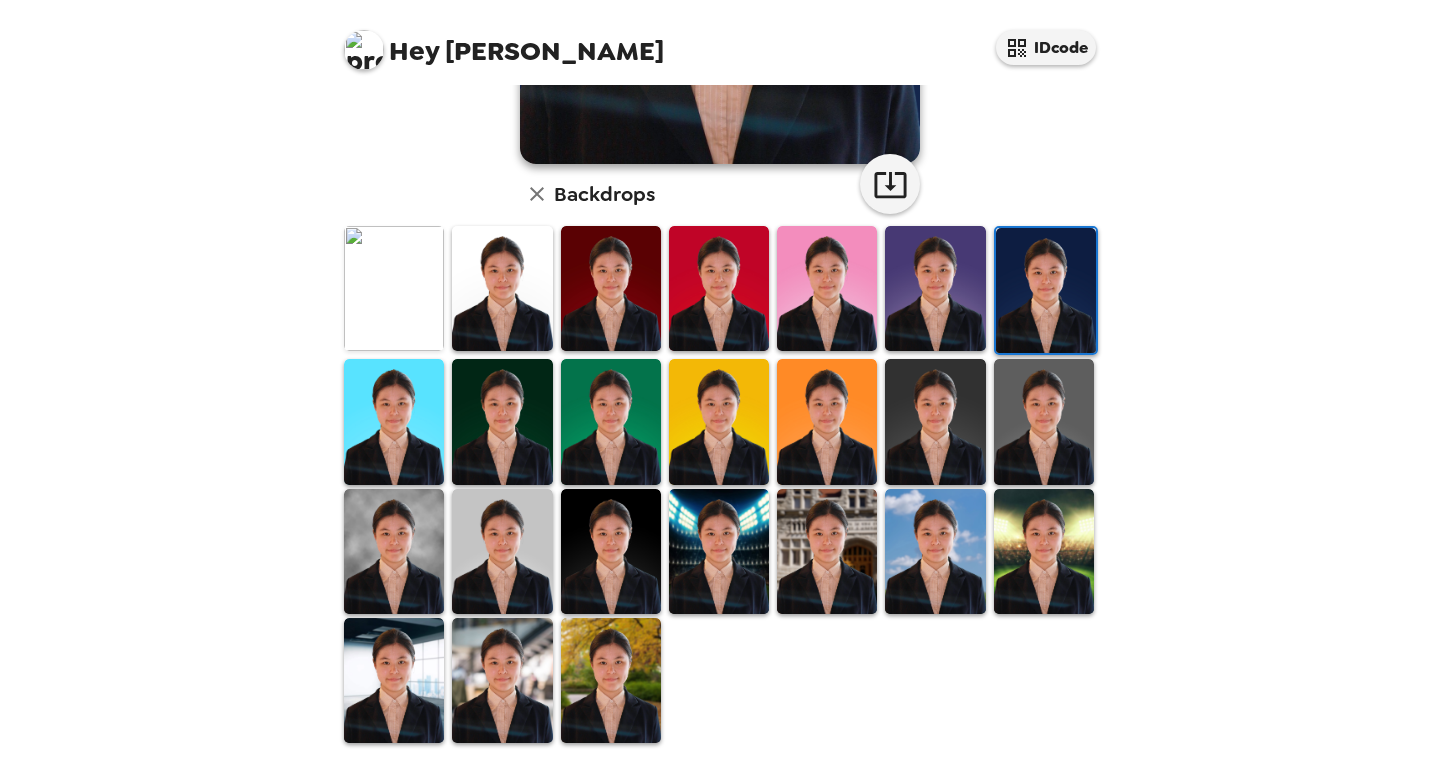
click at [590, 544] on img at bounding box center [611, 551] width 100 height 125
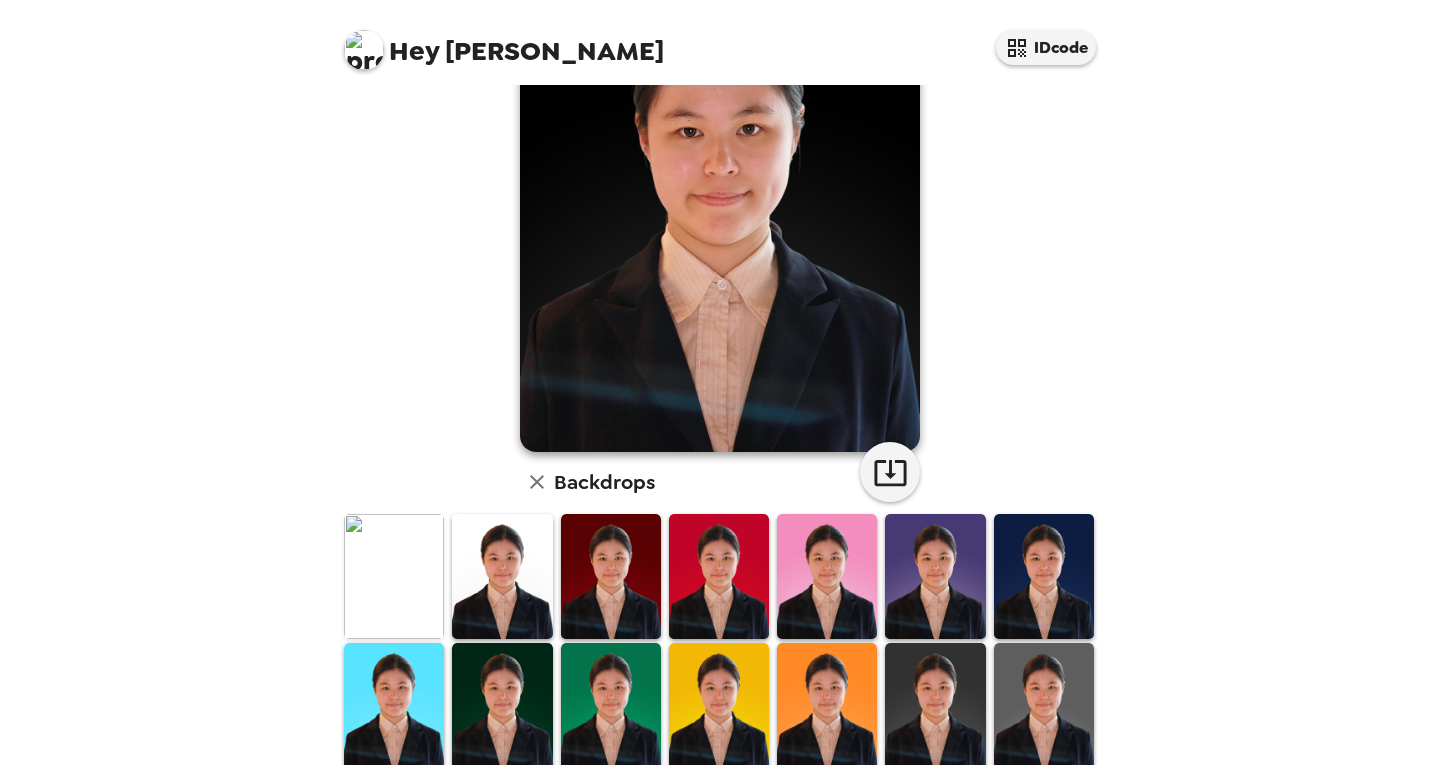
scroll to position [319, 0]
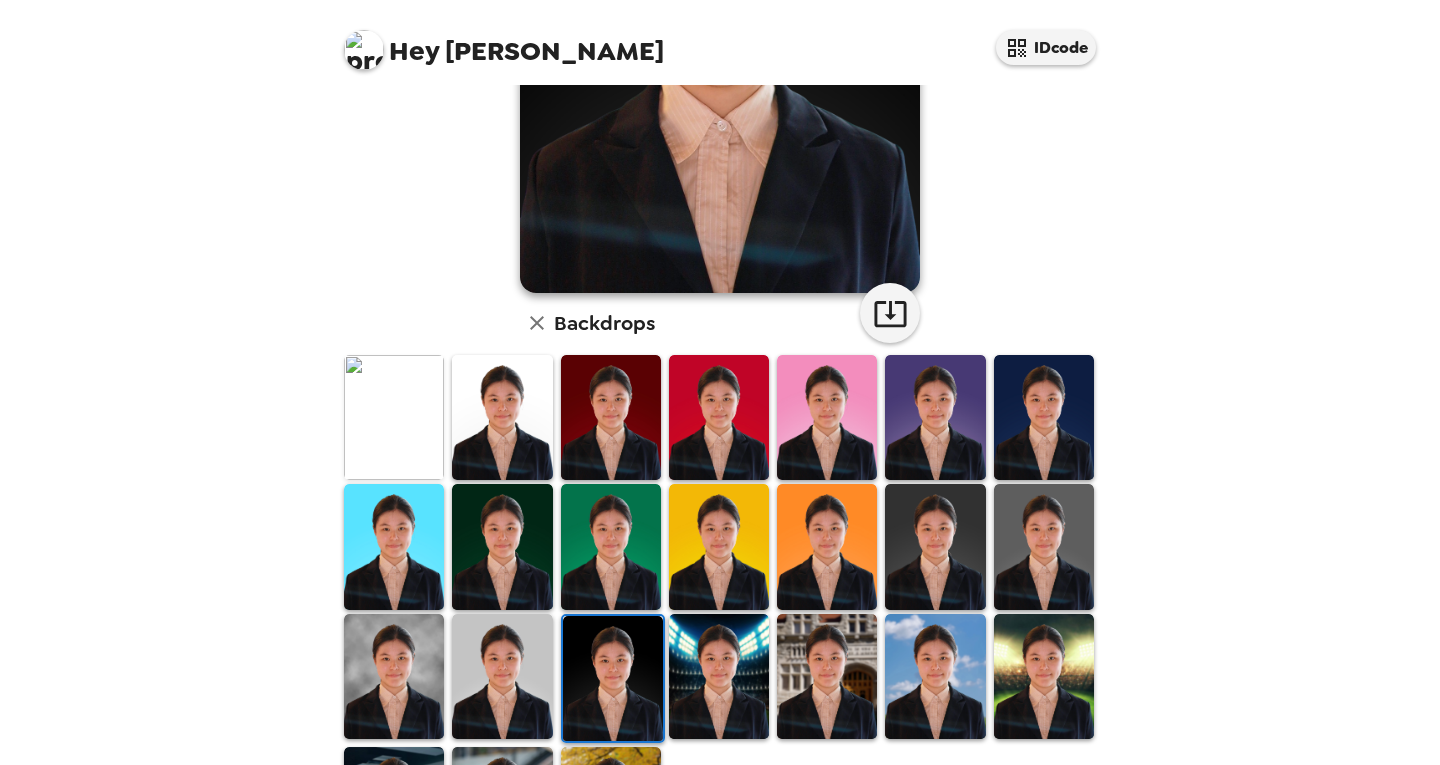
click at [486, 687] on img at bounding box center [502, 676] width 100 height 125
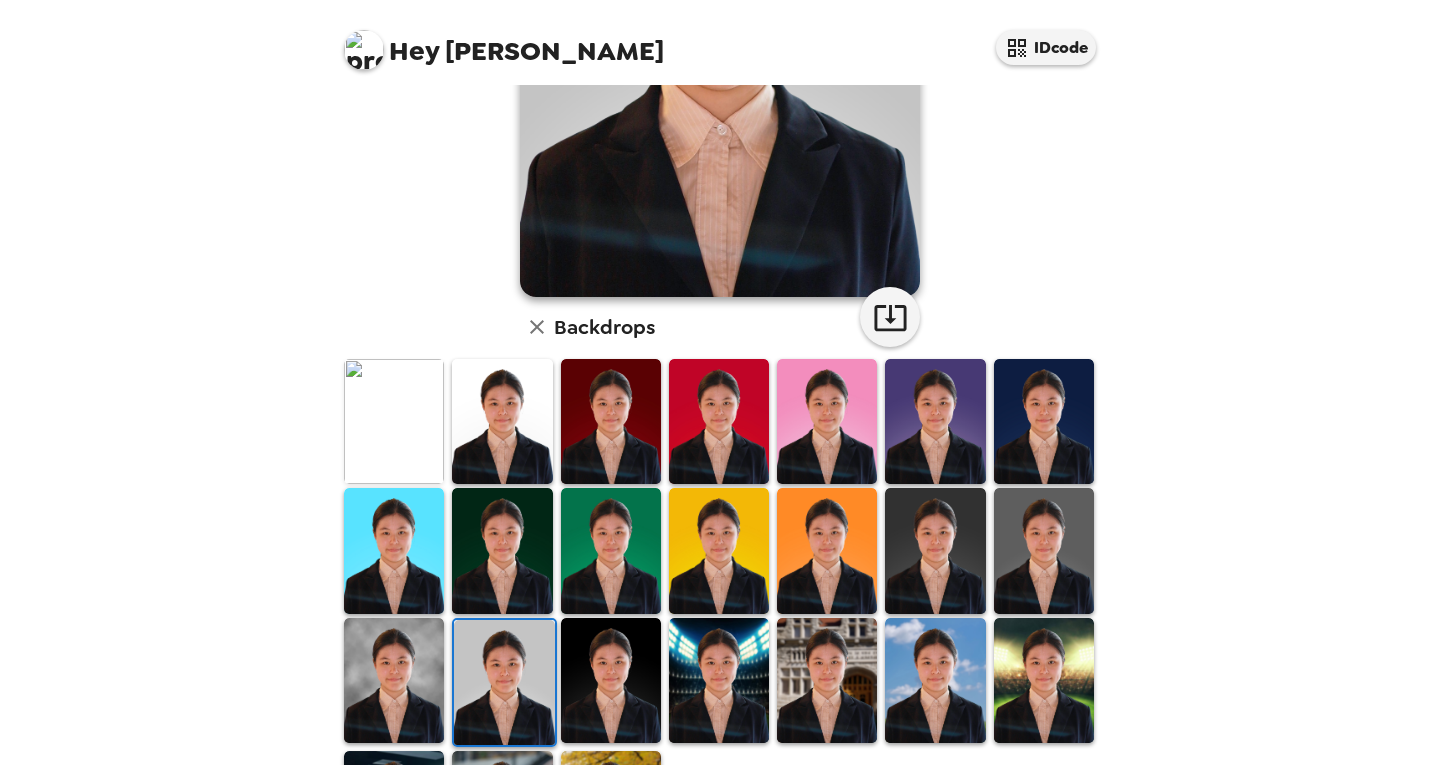
scroll to position [402, 0]
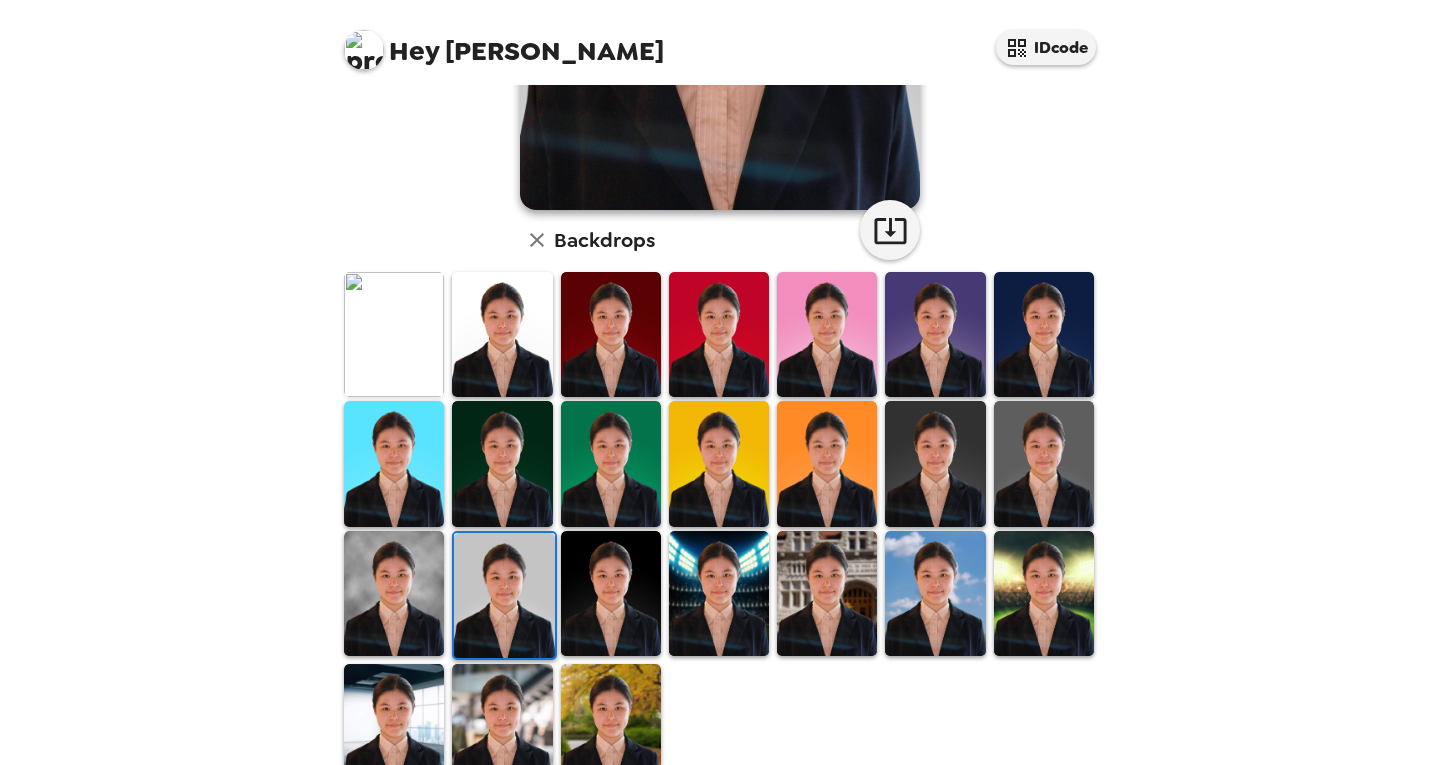
click at [402, 471] on img at bounding box center [394, 463] width 100 height 125
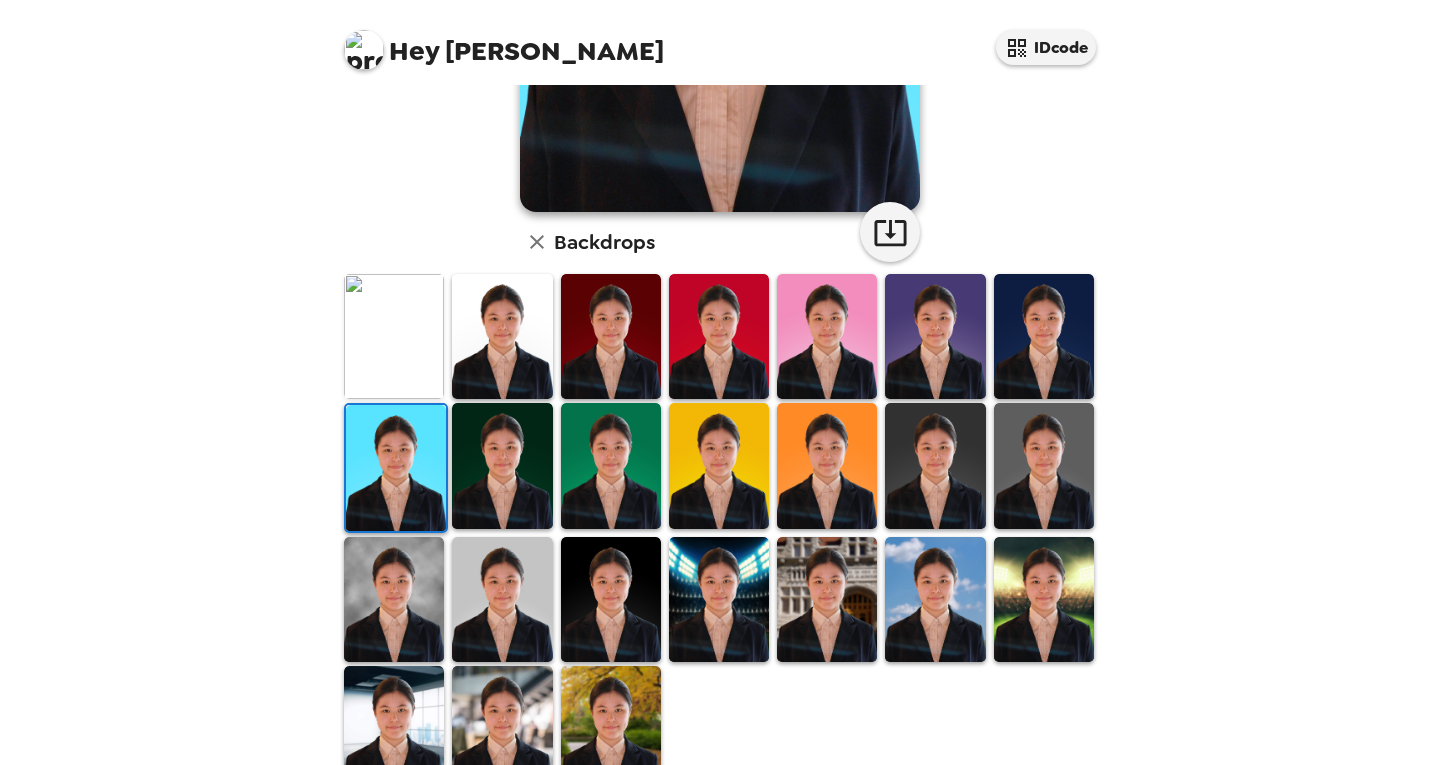
scroll to position [448, 0]
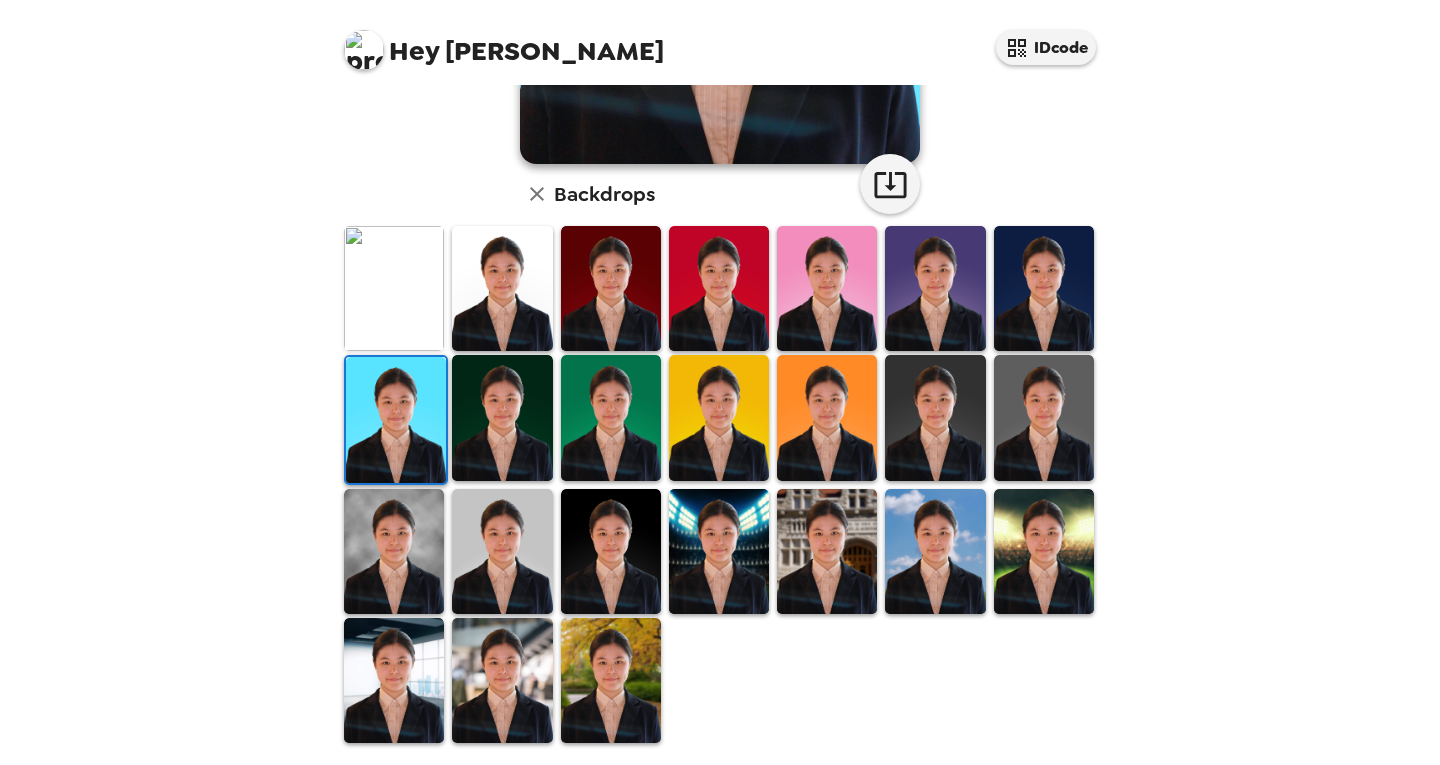
click at [710, 285] on img at bounding box center [719, 288] width 100 height 125
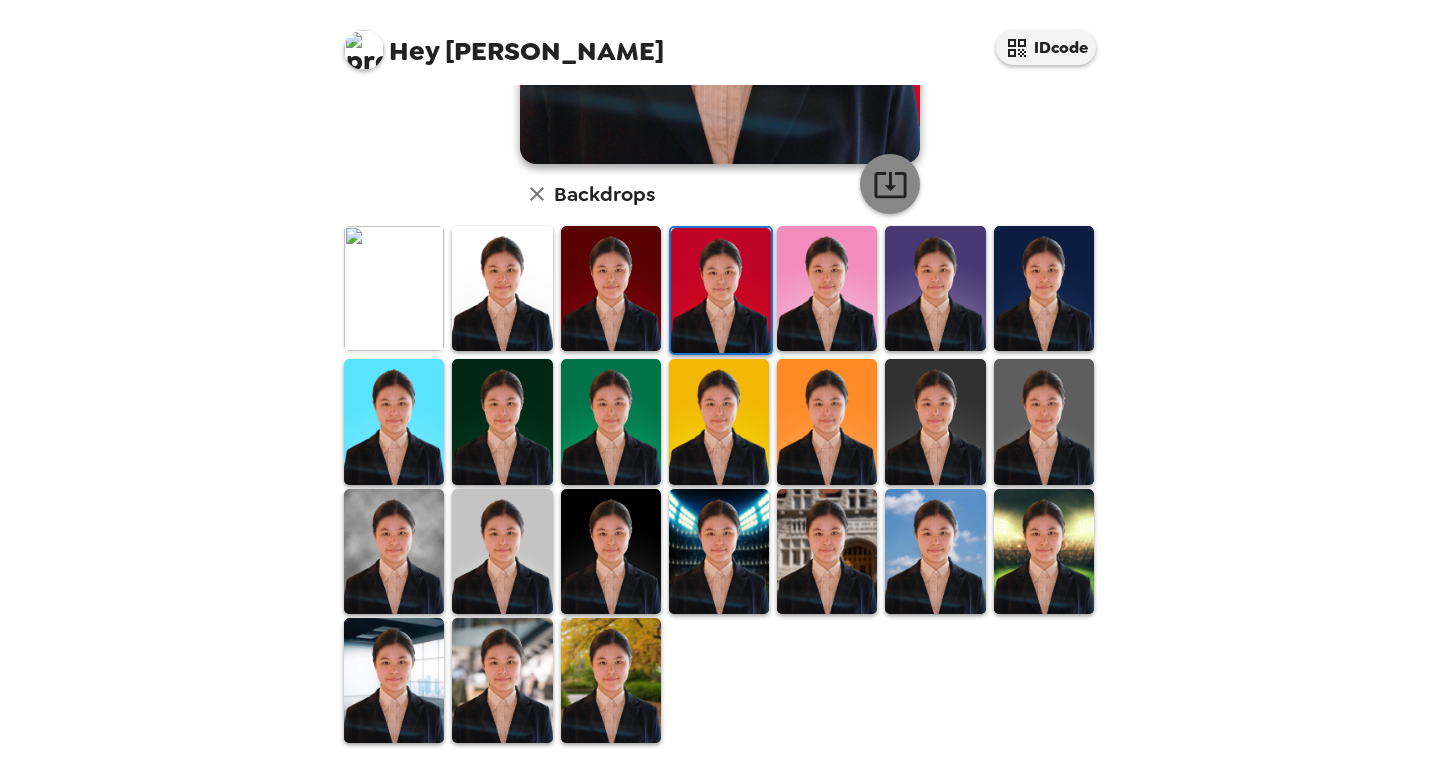
click at [907, 177] on button "button" at bounding box center [890, 184] width 60 height 60
click at [355, 412] on img at bounding box center [394, 421] width 100 height 125
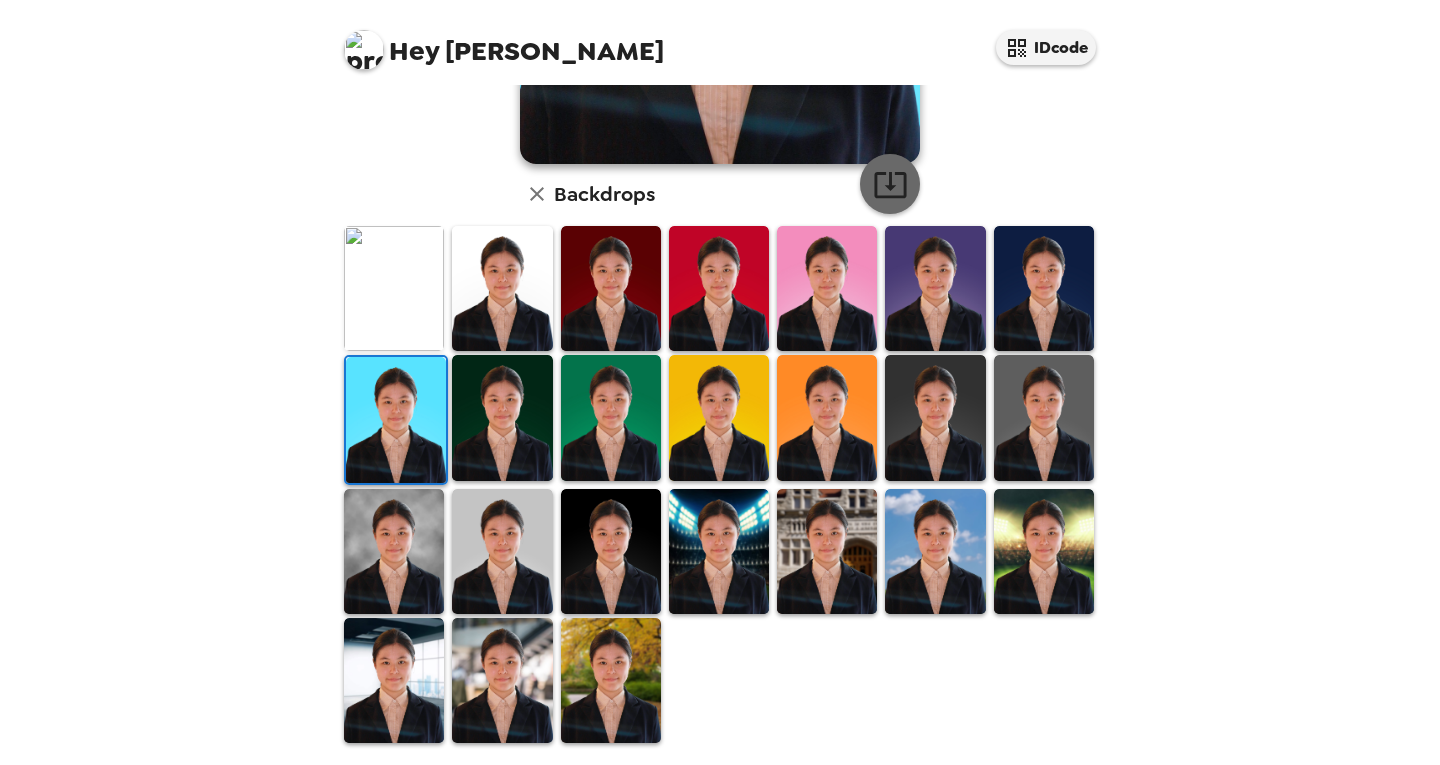
click at [894, 197] on icon "button" at bounding box center [890, 185] width 32 height 26
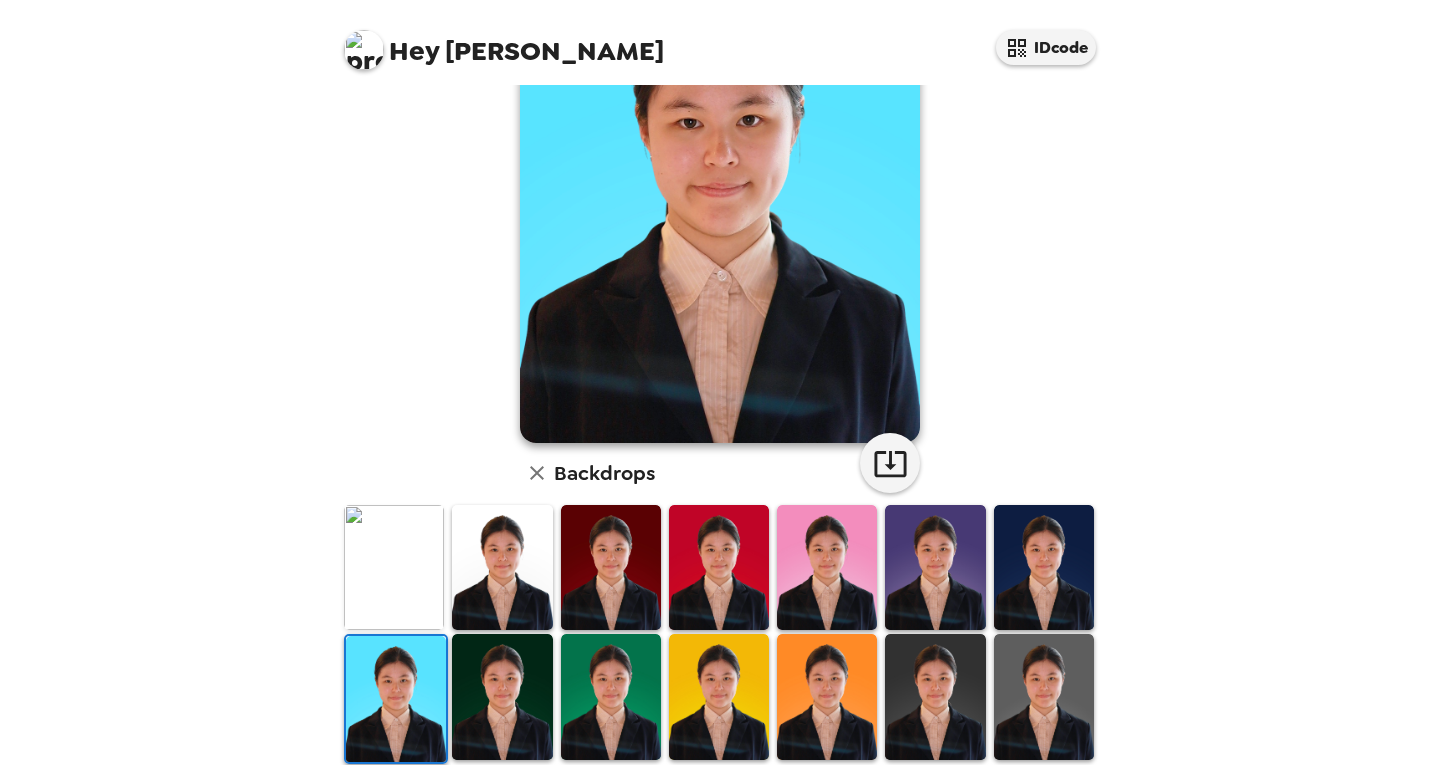
scroll to position [0, 0]
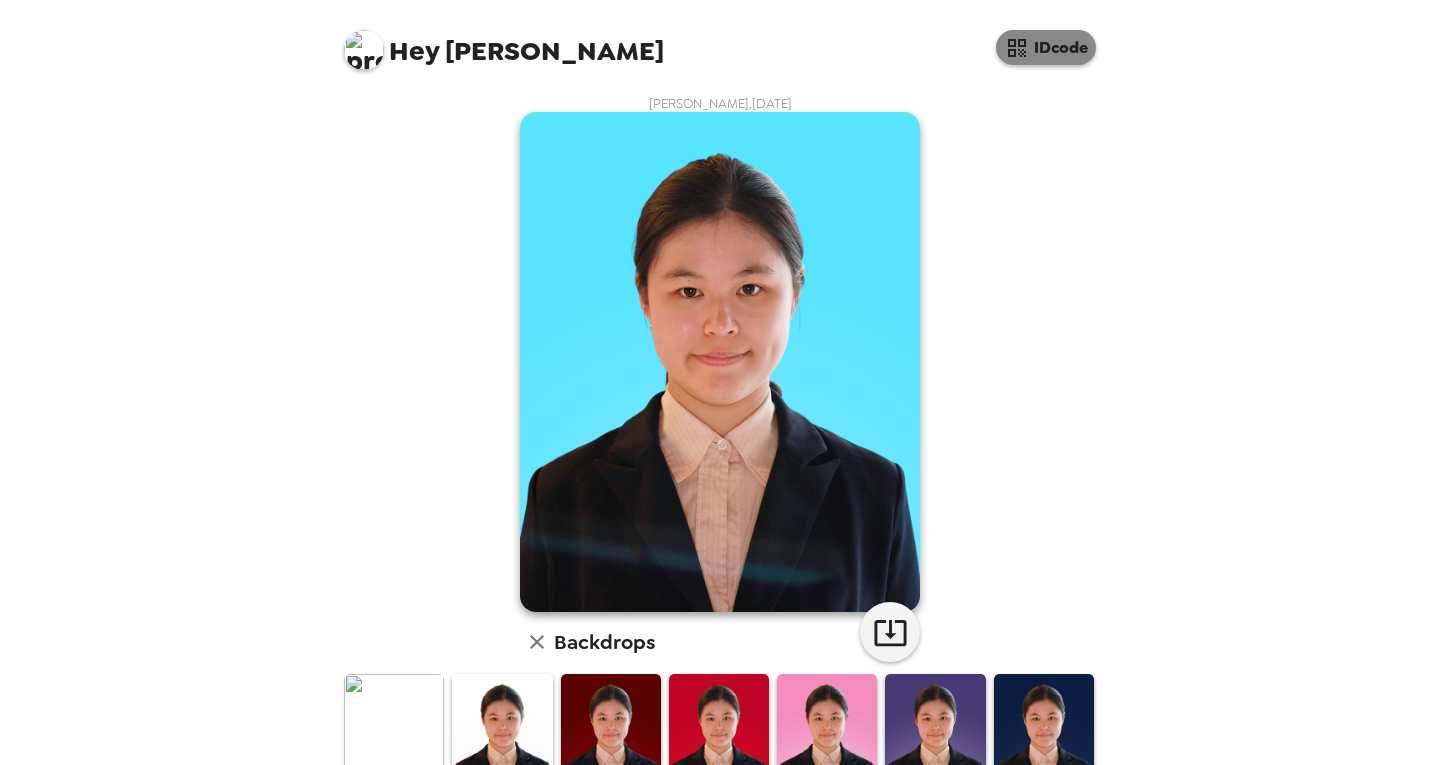
click at [1049, 61] on button "IDcode" at bounding box center [1046, 47] width 100 height 35
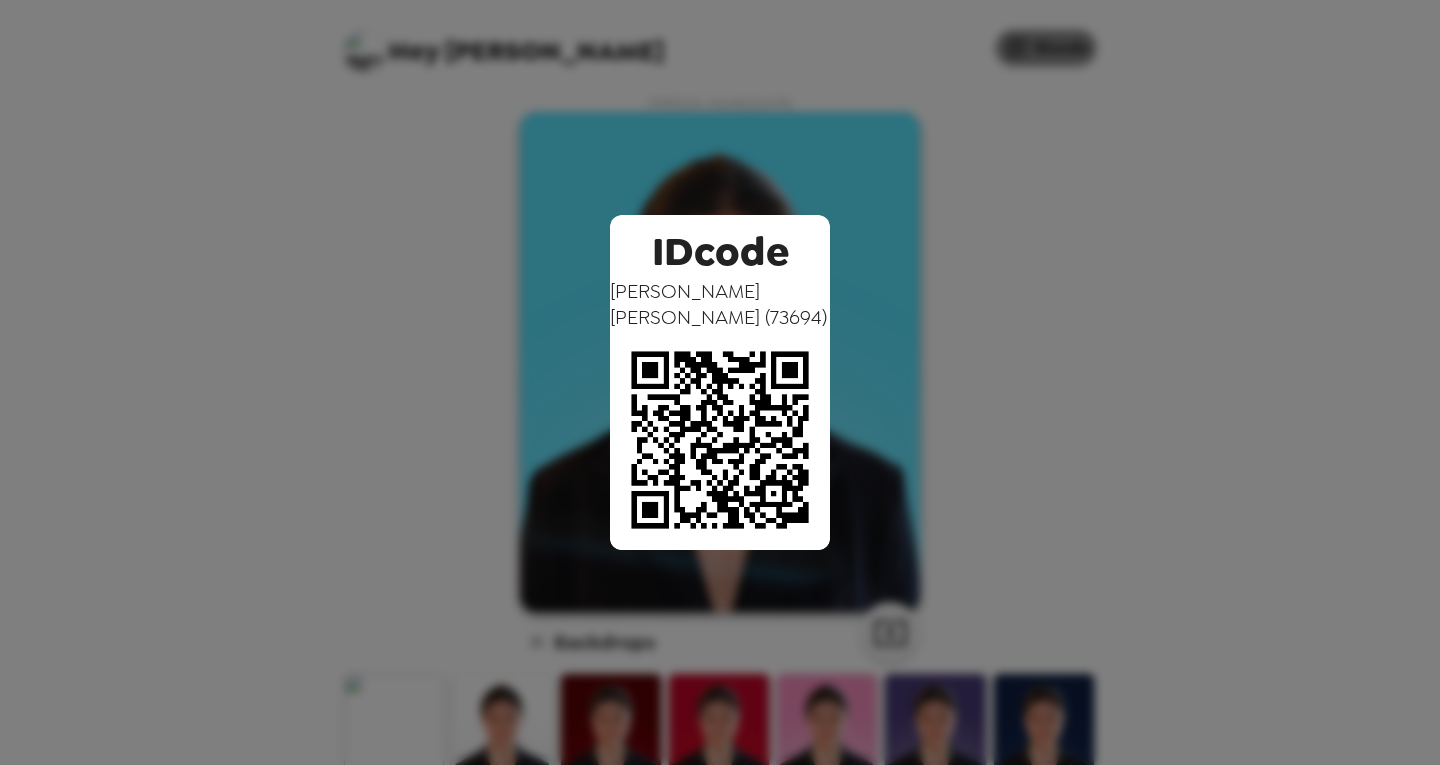
click at [1049, 61] on div "IDcode [PERSON_NAME] ( 73694 )" at bounding box center [720, 382] width 1440 height 765
